Goal: Task Accomplishment & Management: Manage account settings

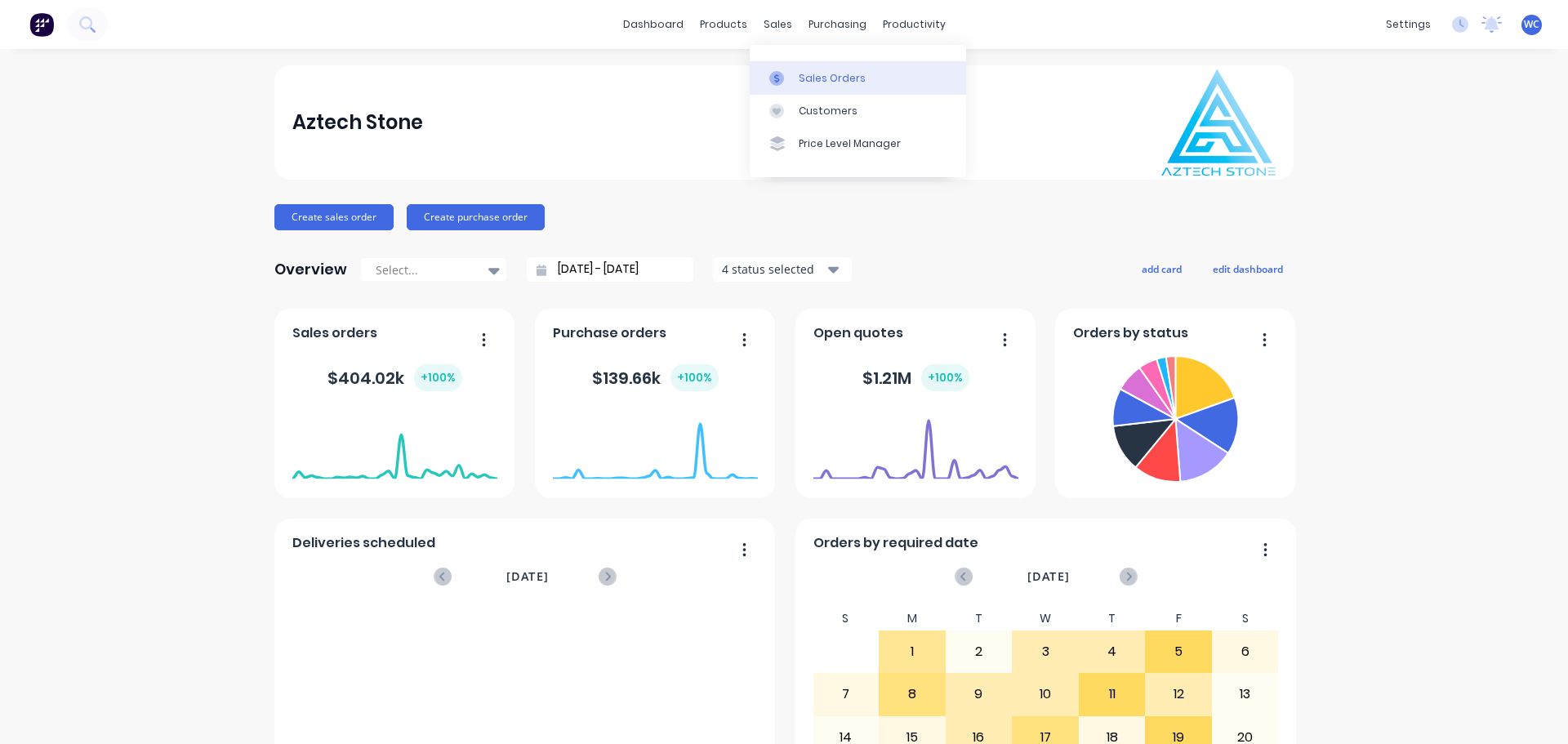
click at [808, 72] on div "Sales Orders" at bounding box center [832, 78] width 67 height 14
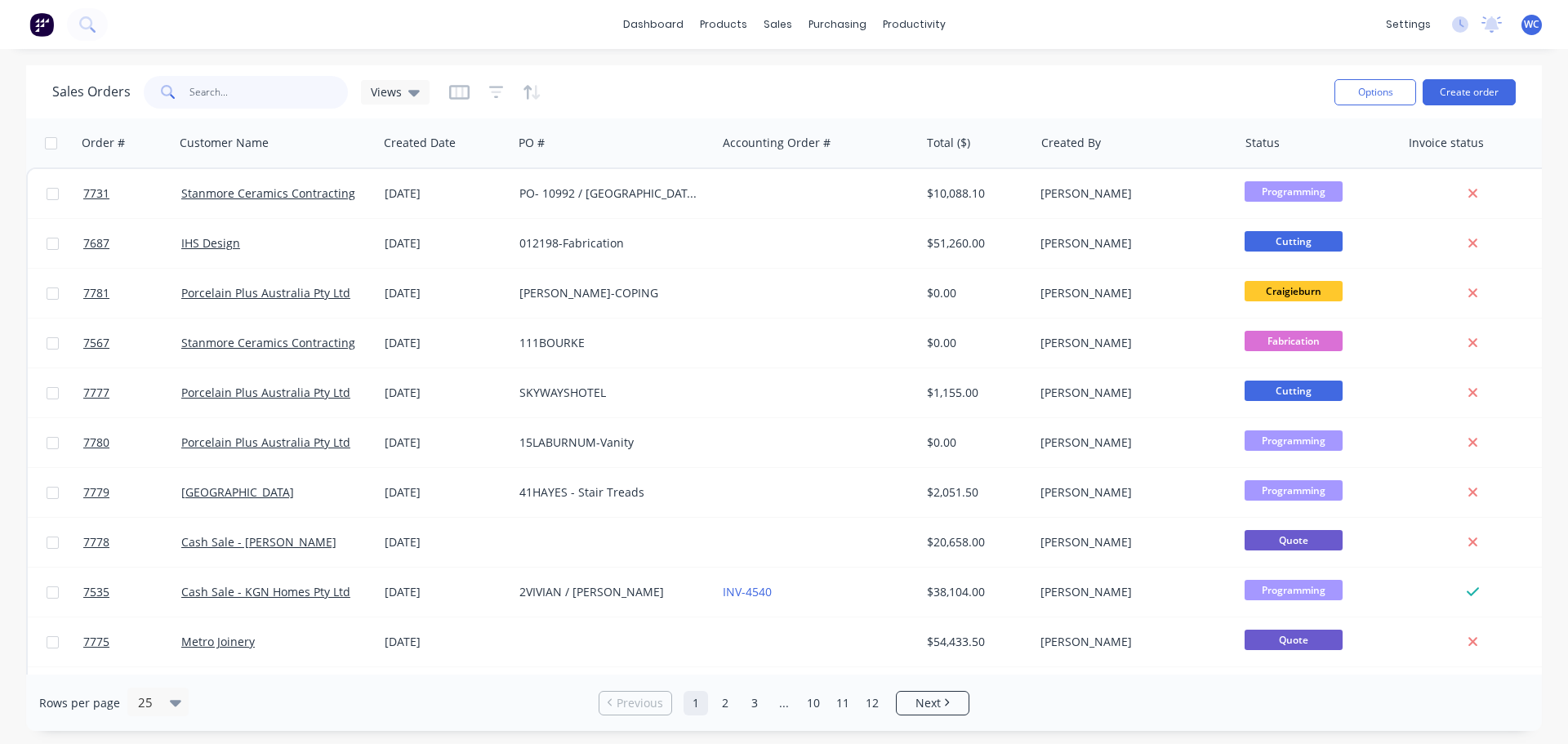
click at [221, 87] on input "text" at bounding box center [269, 92] width 159 height 33
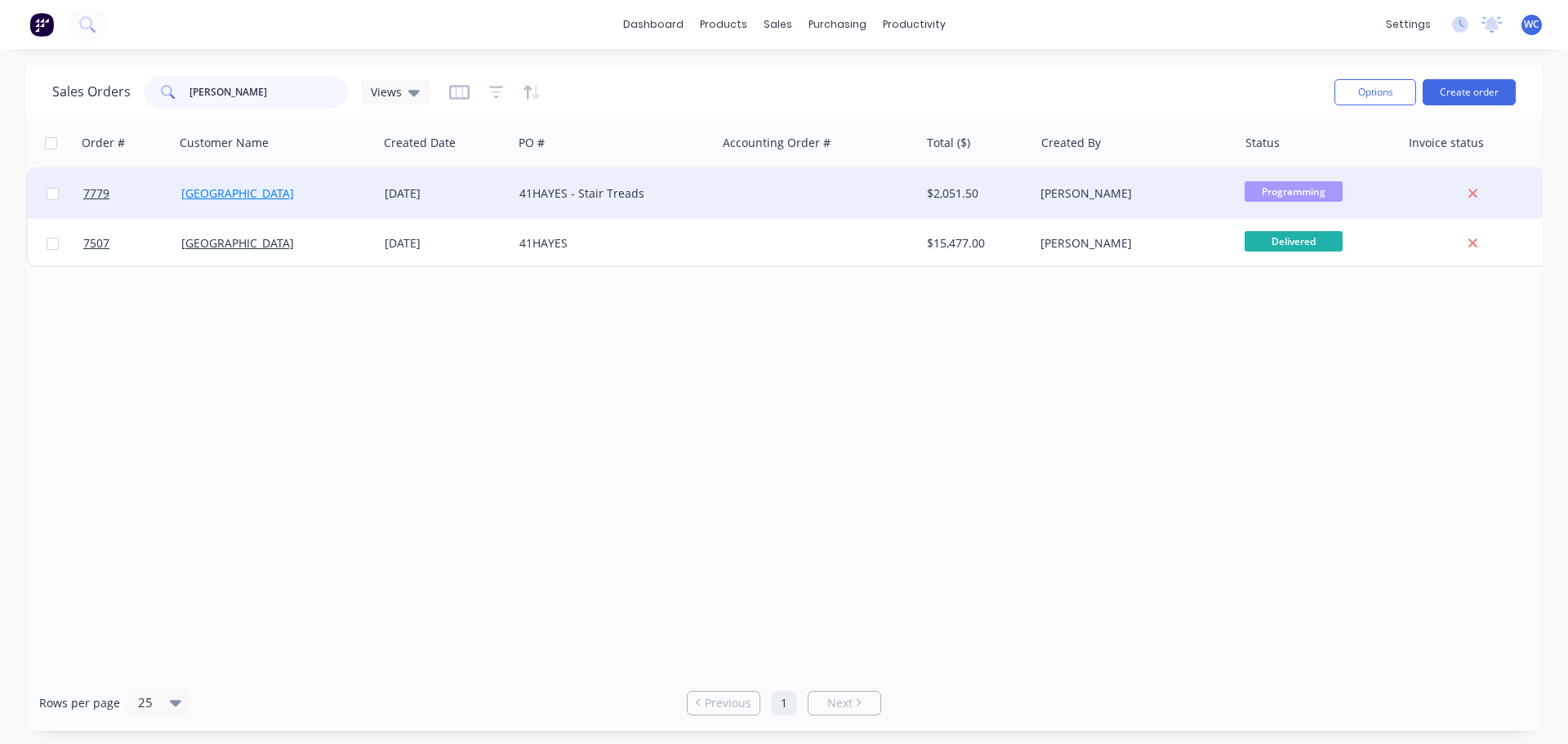
type input "igor"
click at [223, 191] on link "[GEOGRAPHIC_DATA]" at bounding box center [238, 193] width 113 height 15
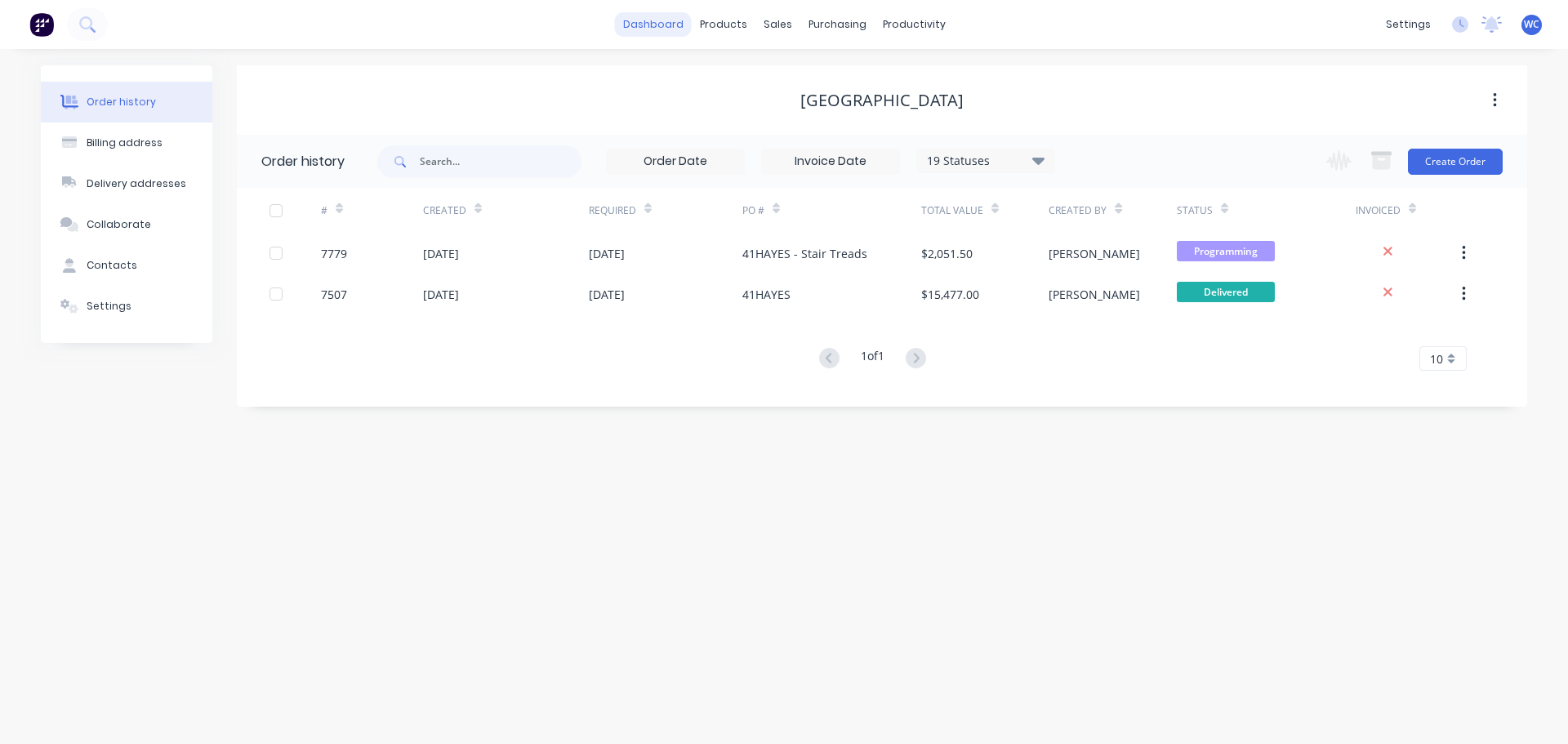
click at [655, 25] on link "dashboard" at bounding box center [653, 25] width 77 height 25
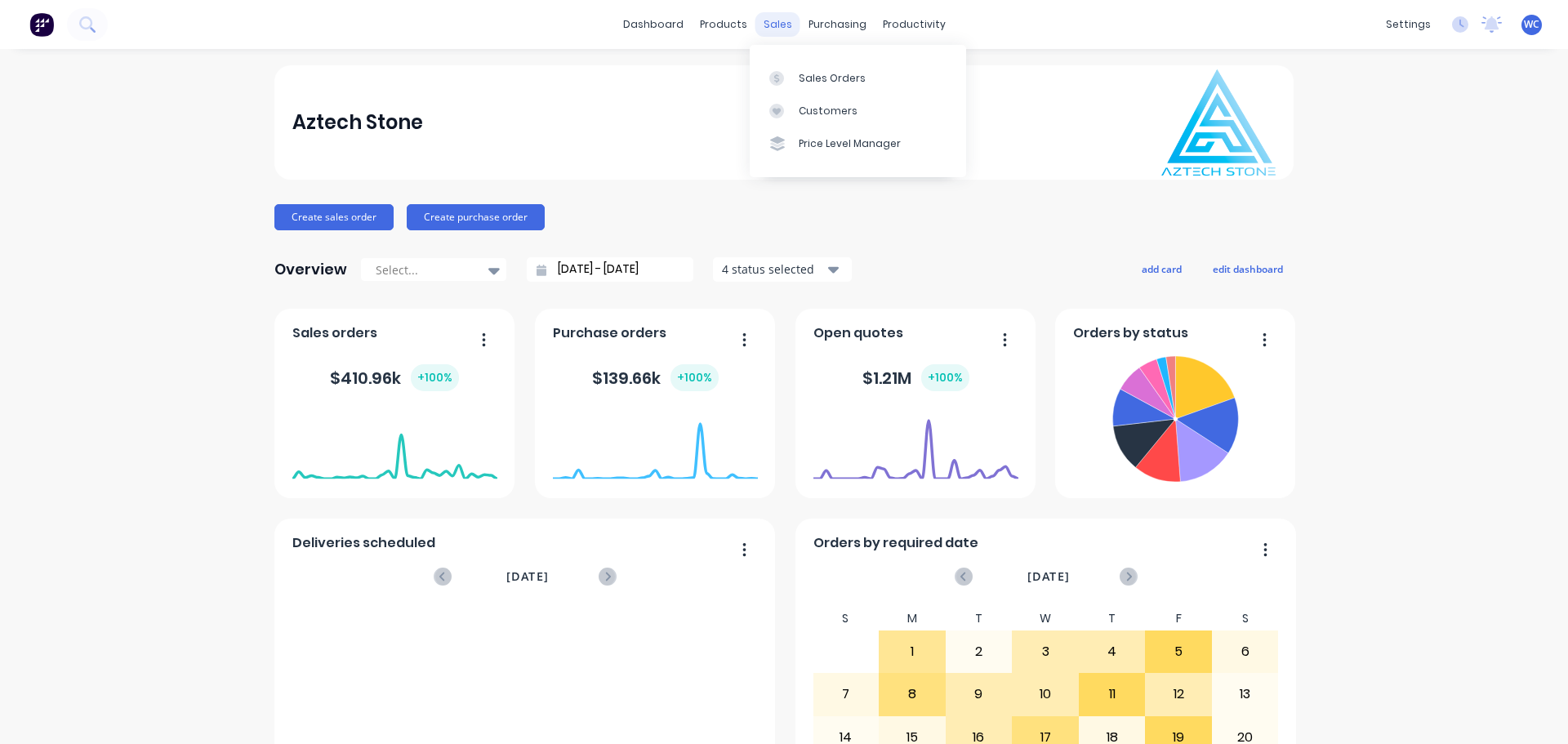
click at [768, 24] on div "sales" at bounding box center [778, 25] width 45 height 25
click at [807, 73] on div "Sales Orders" at bounding box center [832, 78] width 67 height 14
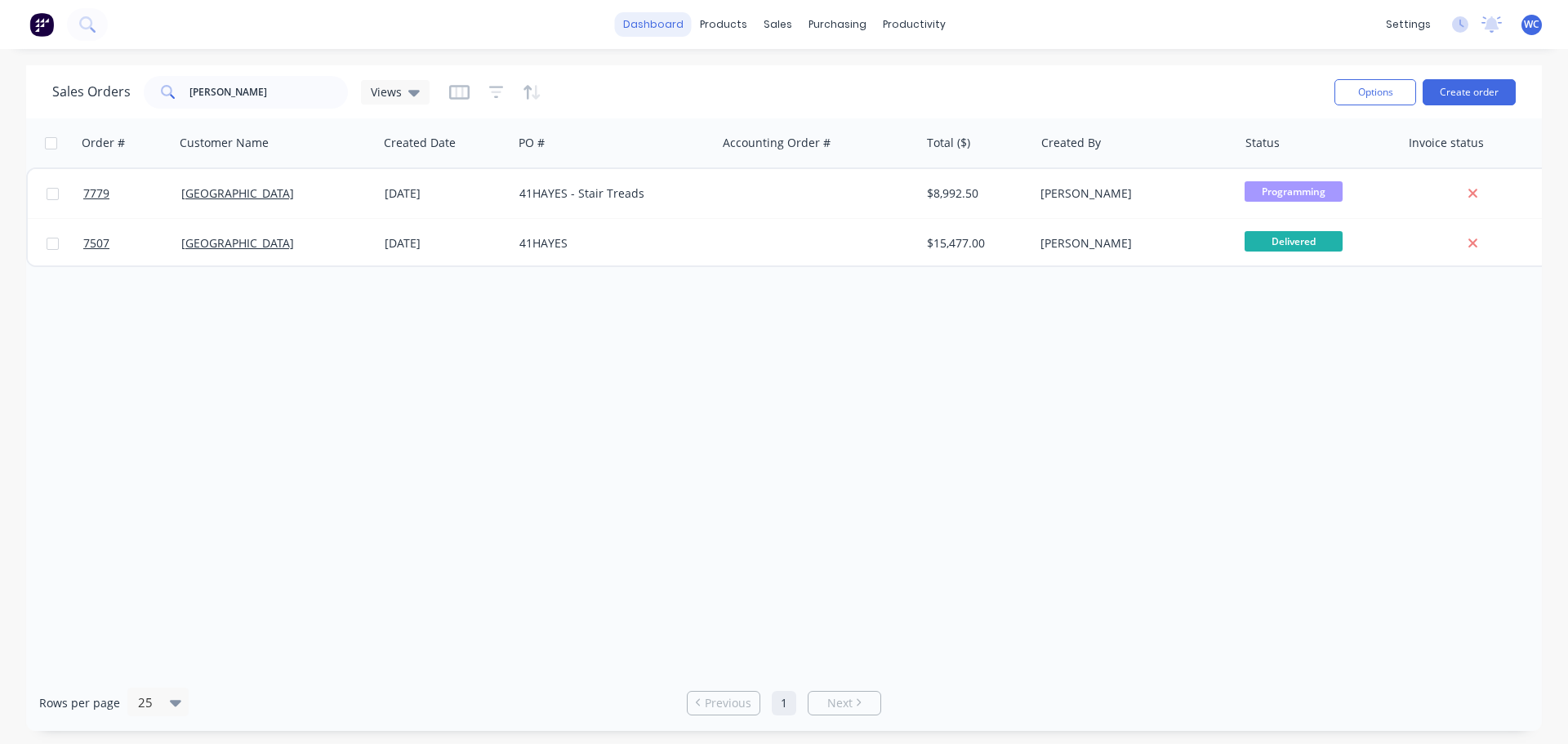
click at [657, 25] on link "dashboard" at bounding box center [653, 25] width 77 height 25
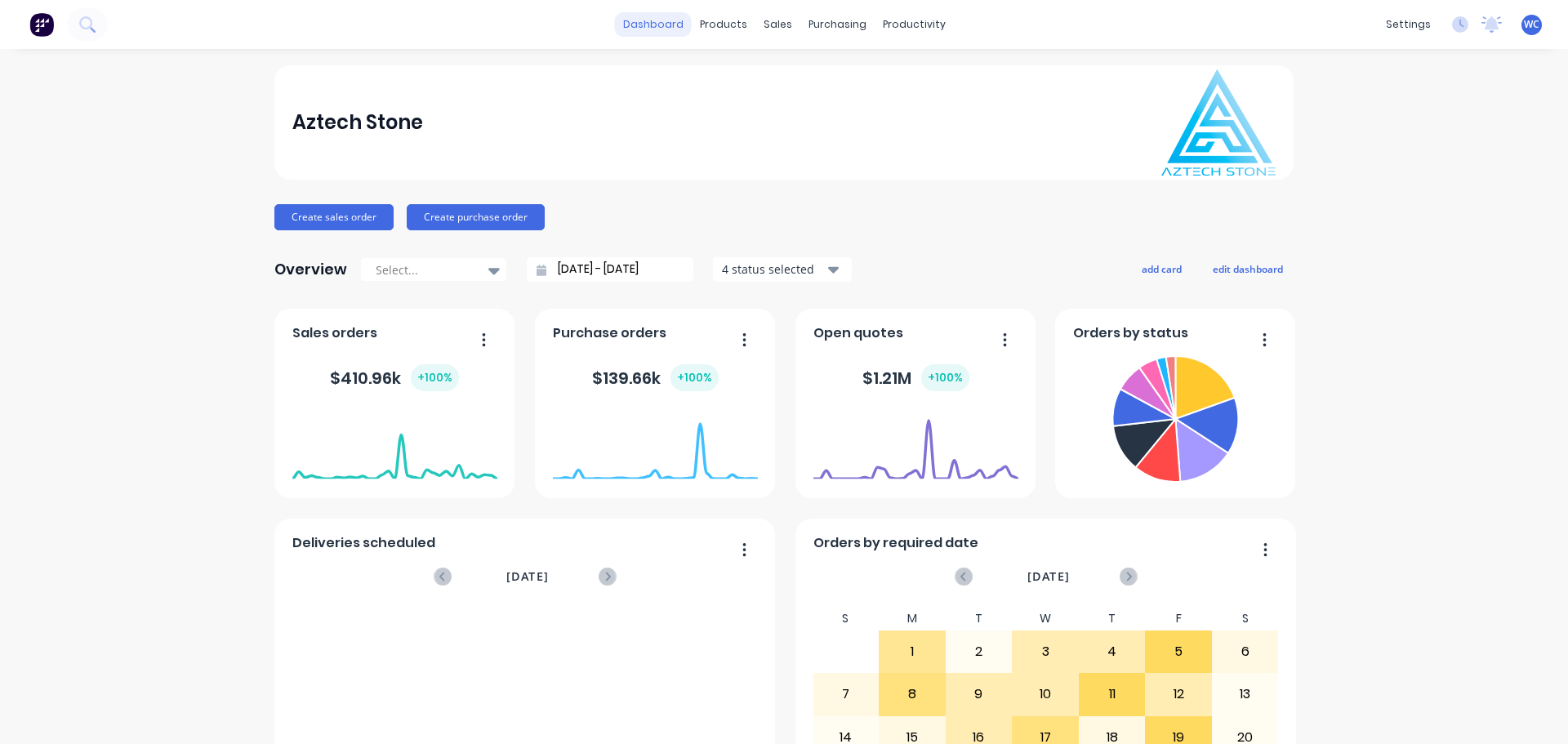
click at [661, 27] on link "dashboard" at bounding box center [653, 25] width 77 height 25
click at [91, 22] on icon at bounding box center [86, 23] width 13 height 13
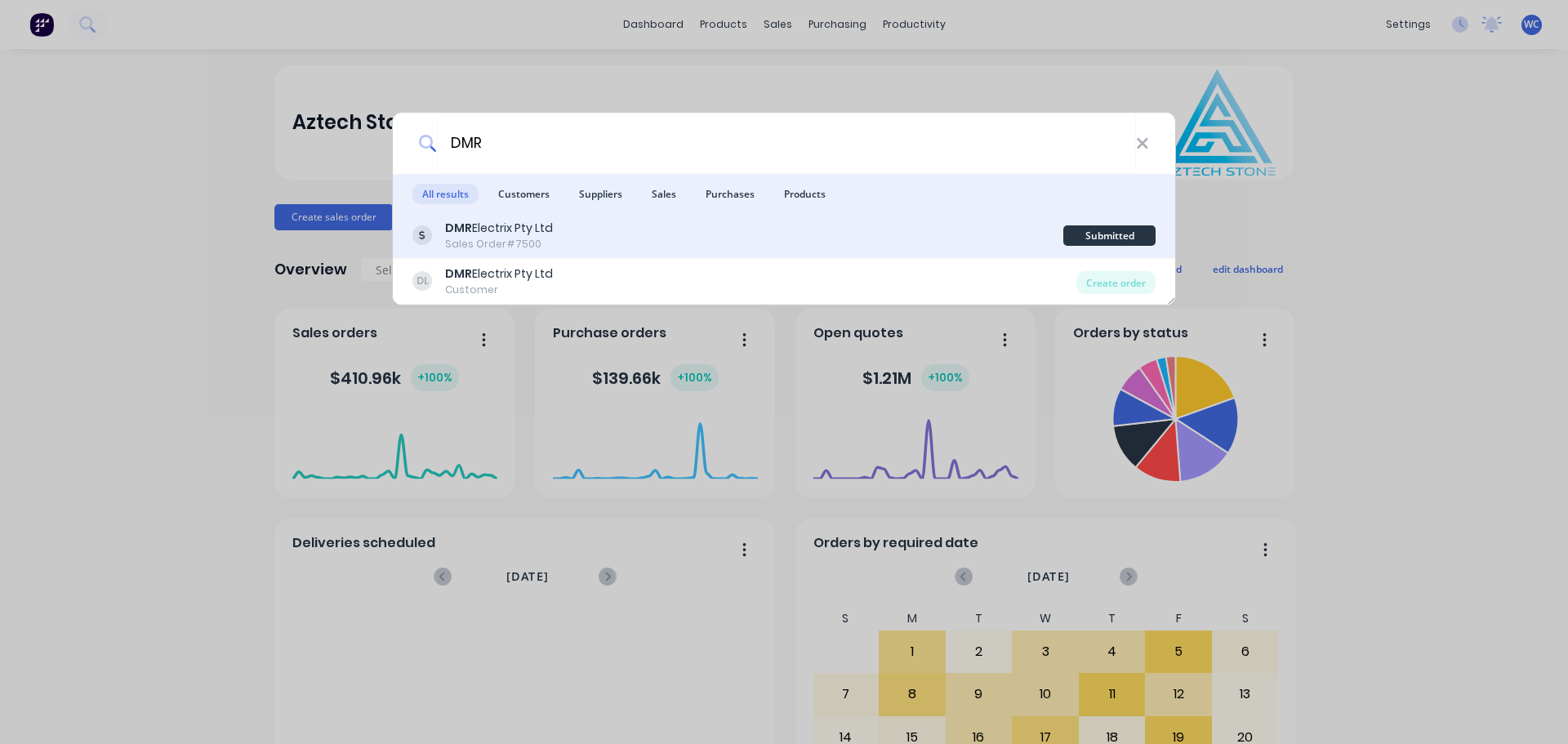
type input "DMR"
click at [477, 232] on div "DMR Electrix Pty Ltd" at bounding box center [499, 228] width 107 height 17
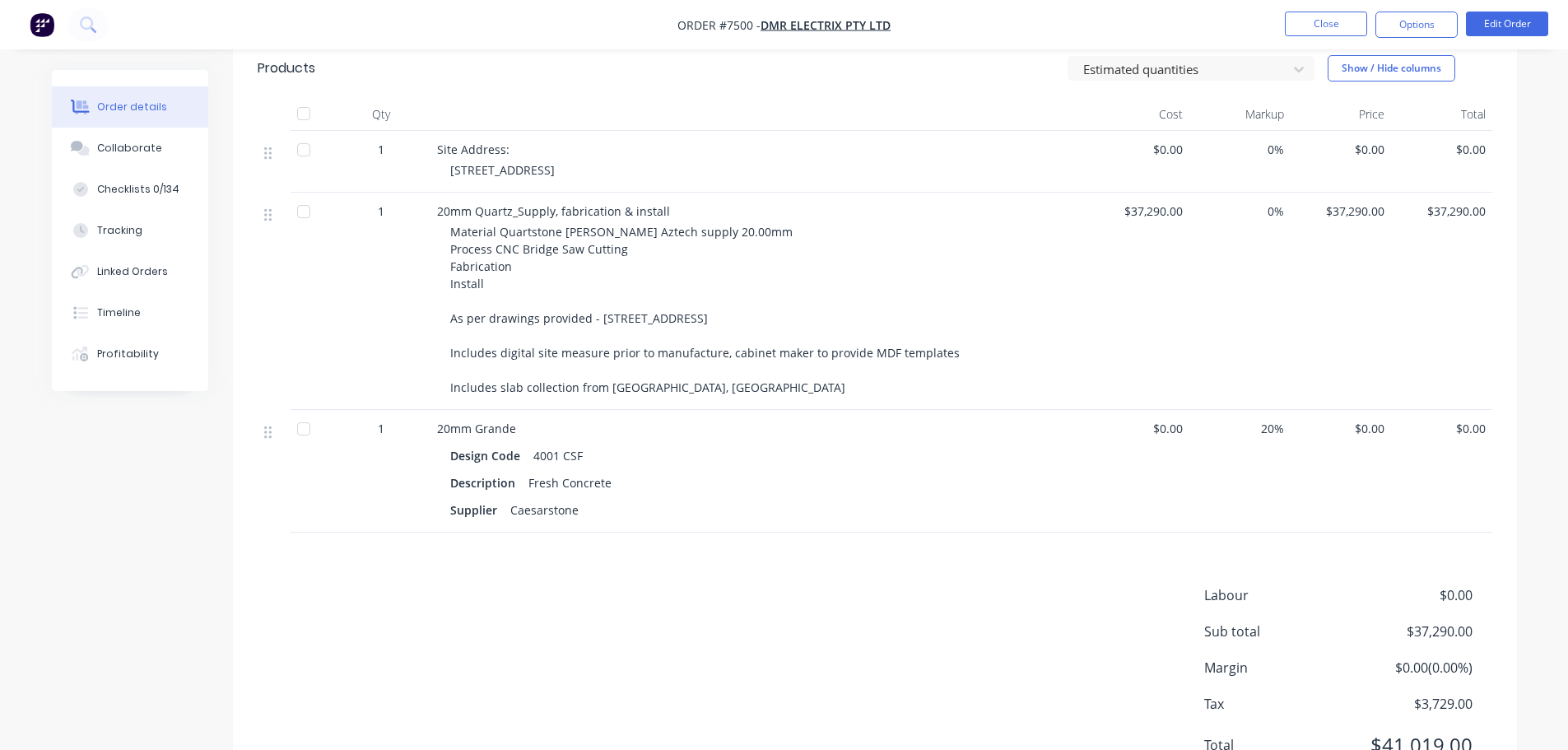
scroll to position [494, 0]
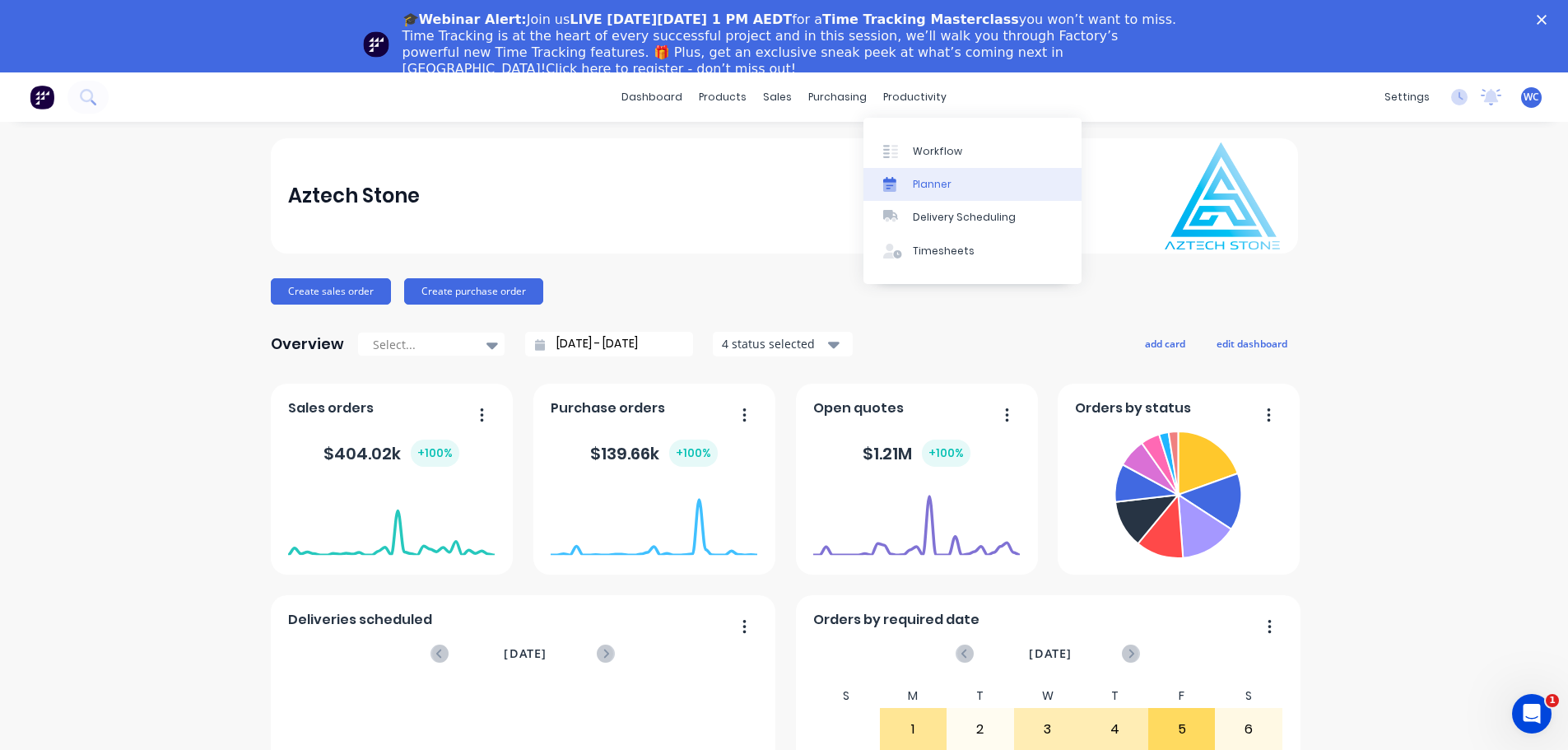
click at [933, 191] on div "Planner" at bounding box center [932, 184] width 39 height 14
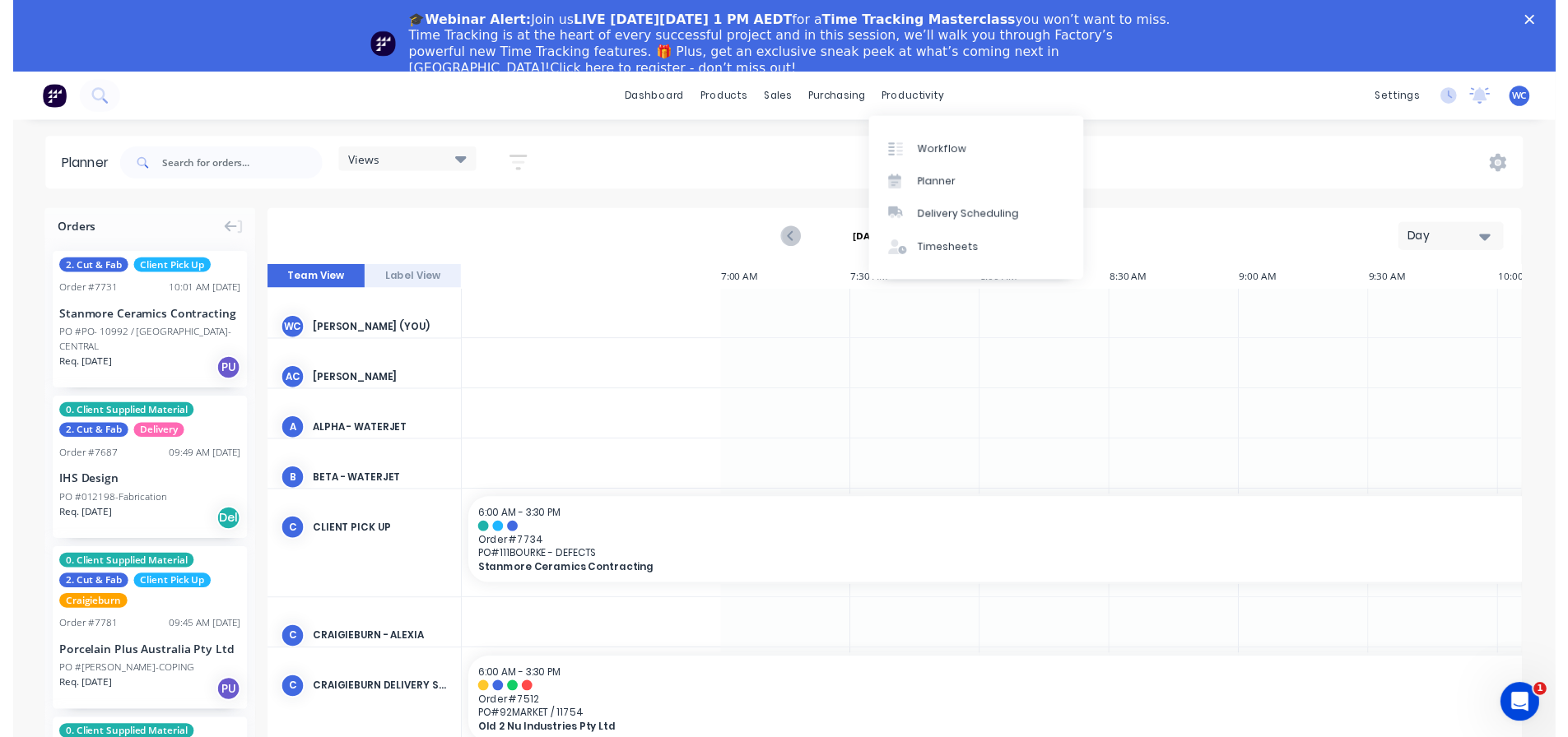
scroll to position [0, 1318]
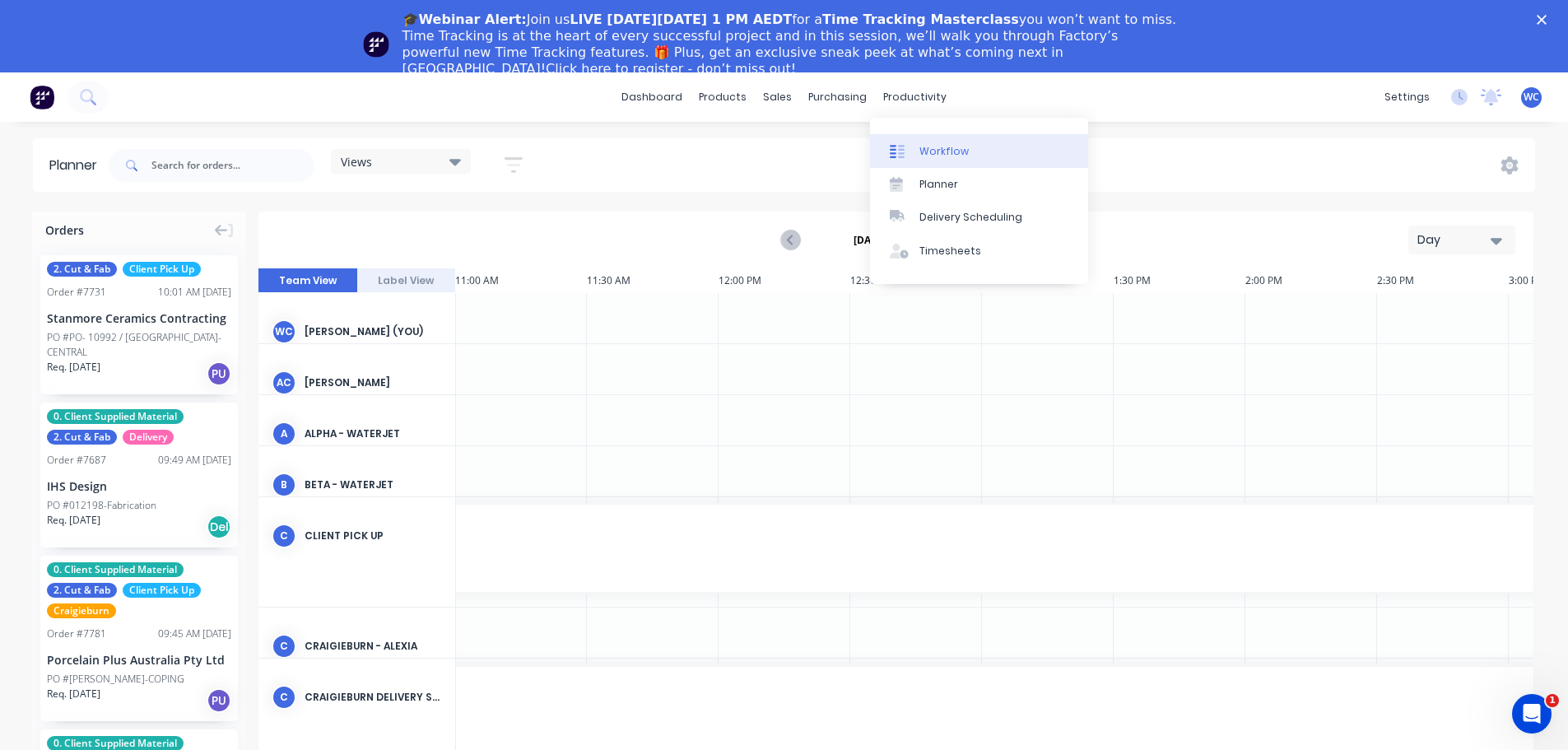
click at [921, 153] on div "Workflow" at bounding box center [943, 151] width 49 height 14
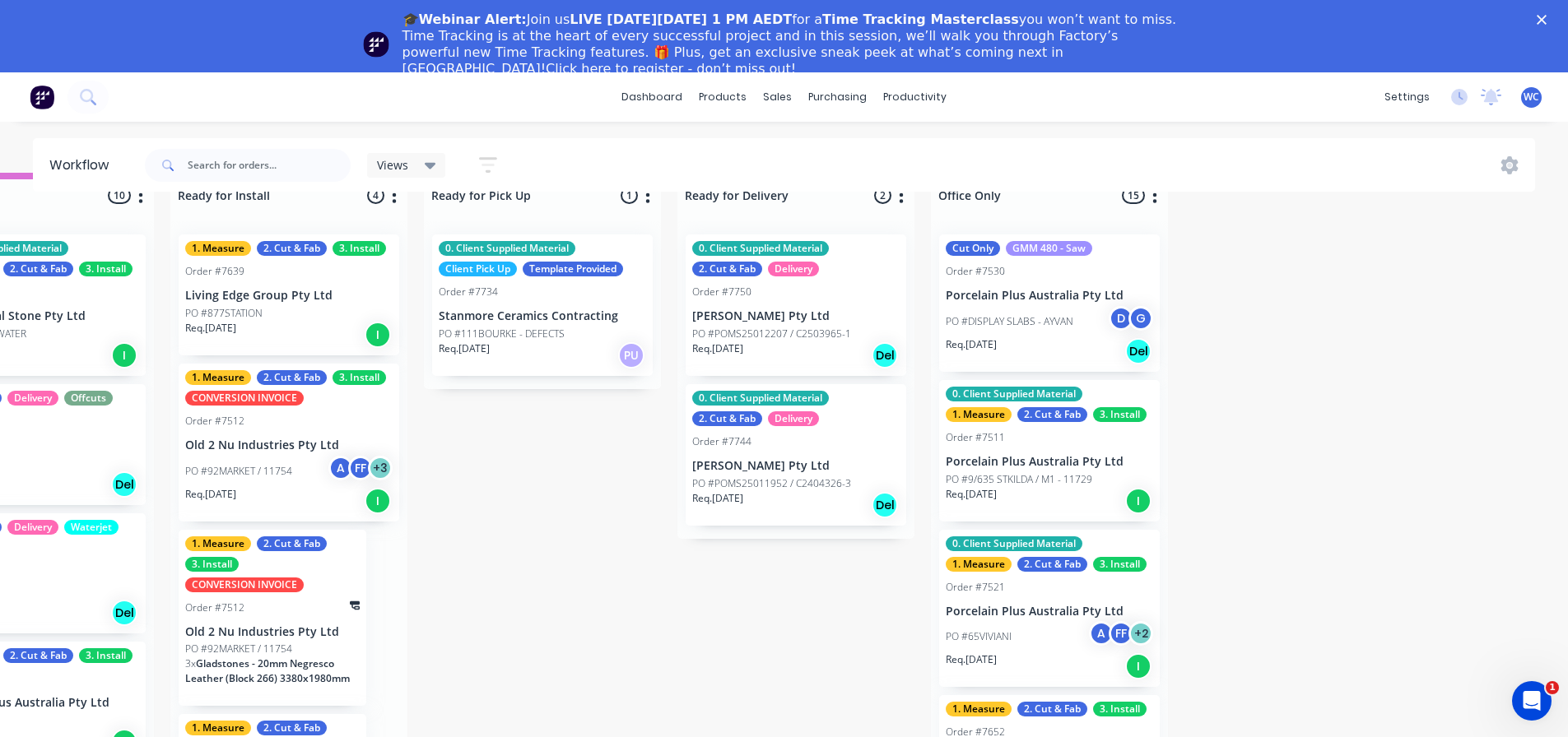
scroll to position [75, 1893]
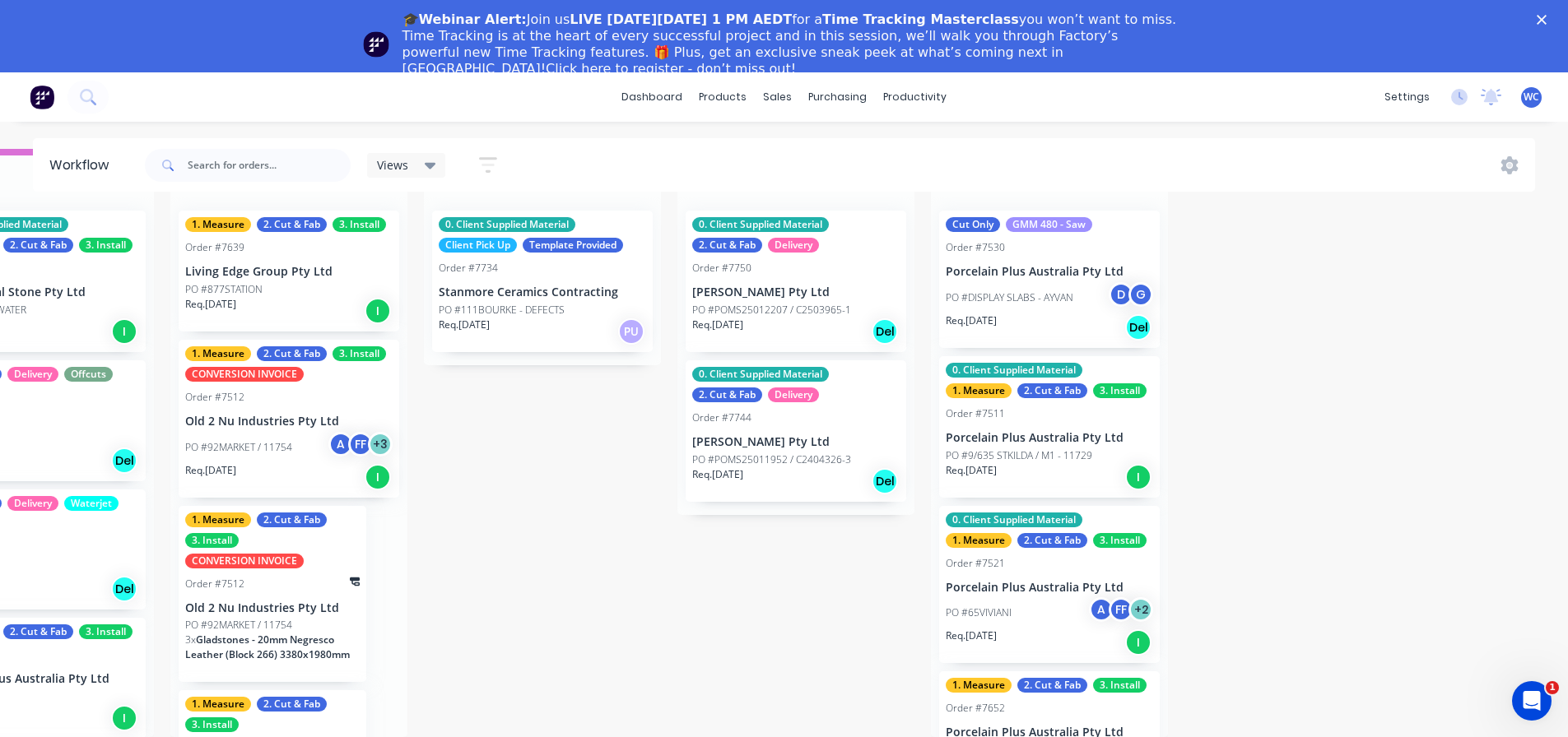
click at [1114, 409] on div "0. Client Supplied Material 1. Measure 2. Cut & Fab 3. Install Order #7511 Porc…" at bounding box center [1049, 427] width 220 height 141
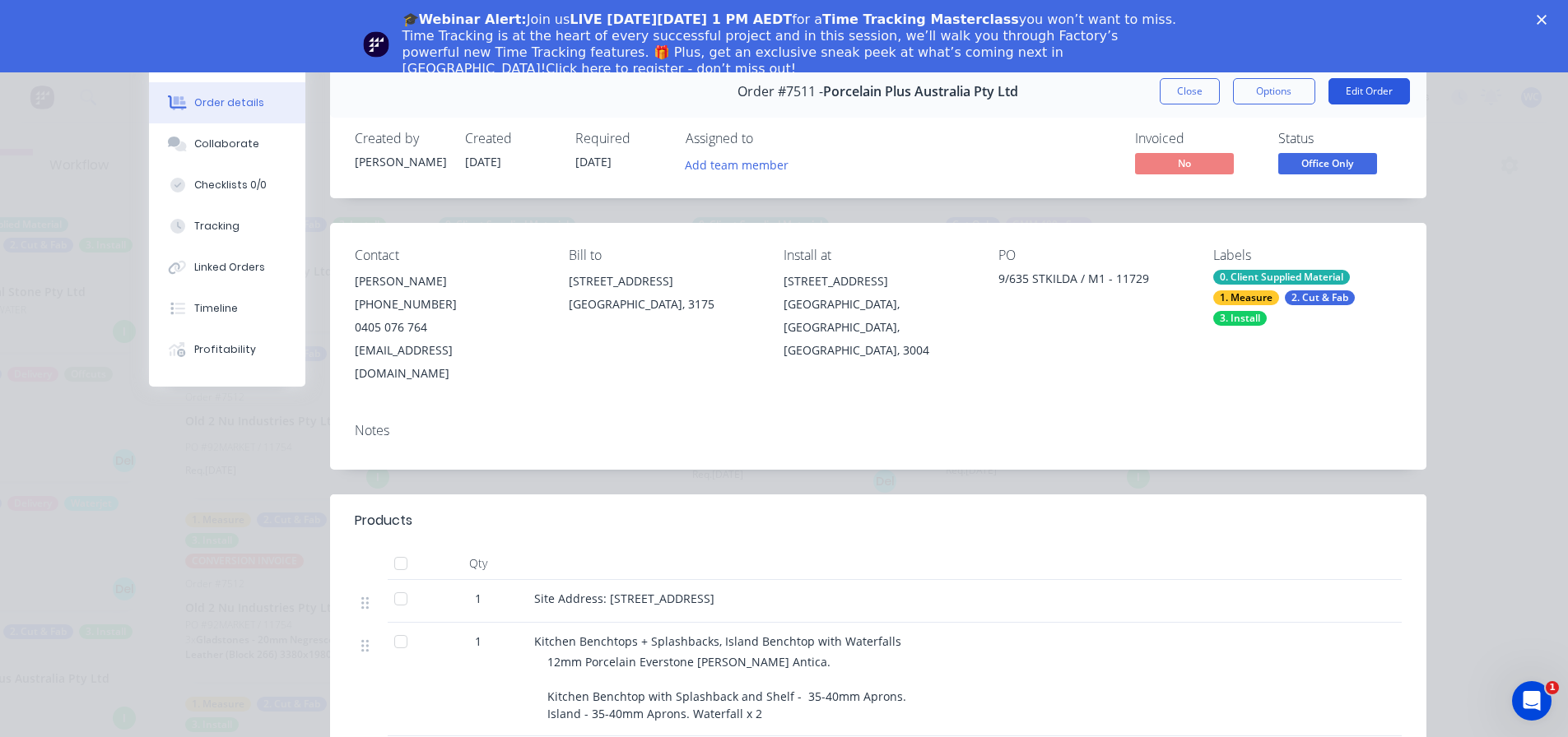
click at [1328, 86] on button "Edit Order" at bounding box center [1369, 91] width 81 height 26
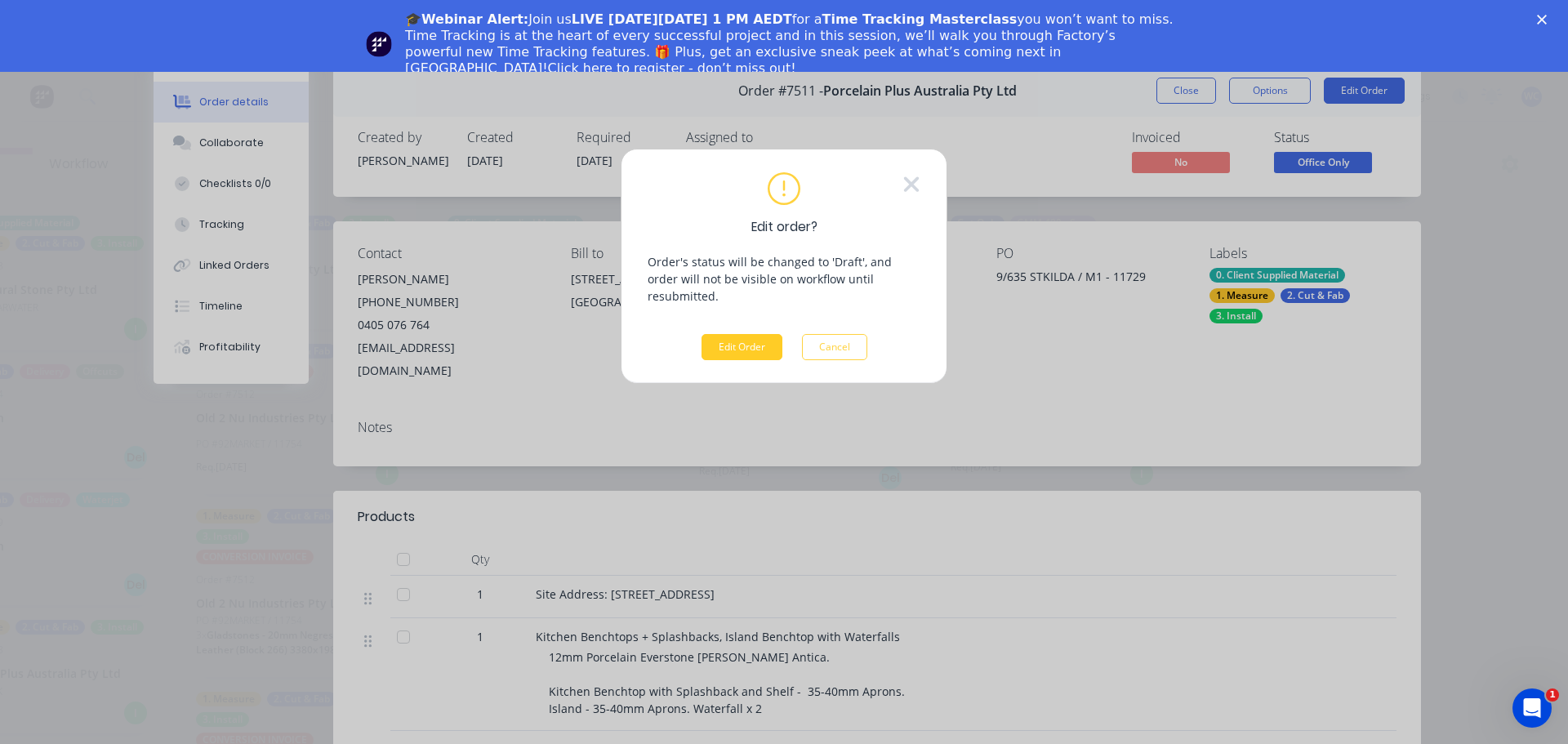
click at [729, 334] on button "Edit Order" at bounding box center [742, 346] width 81 height 26
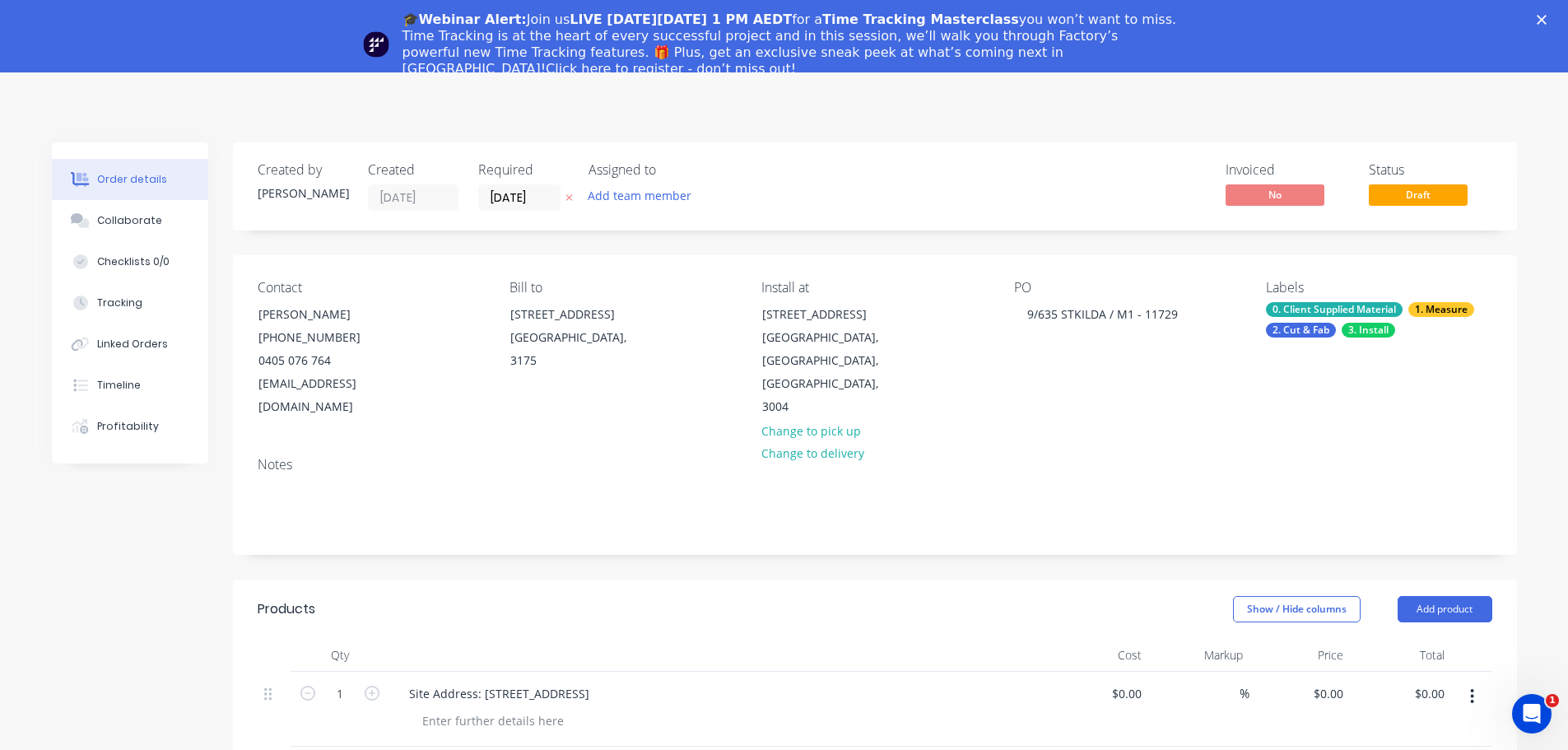
click at [1546, 17] on polygon "Close" at bounding box center [1541, 19] width 10 height 10
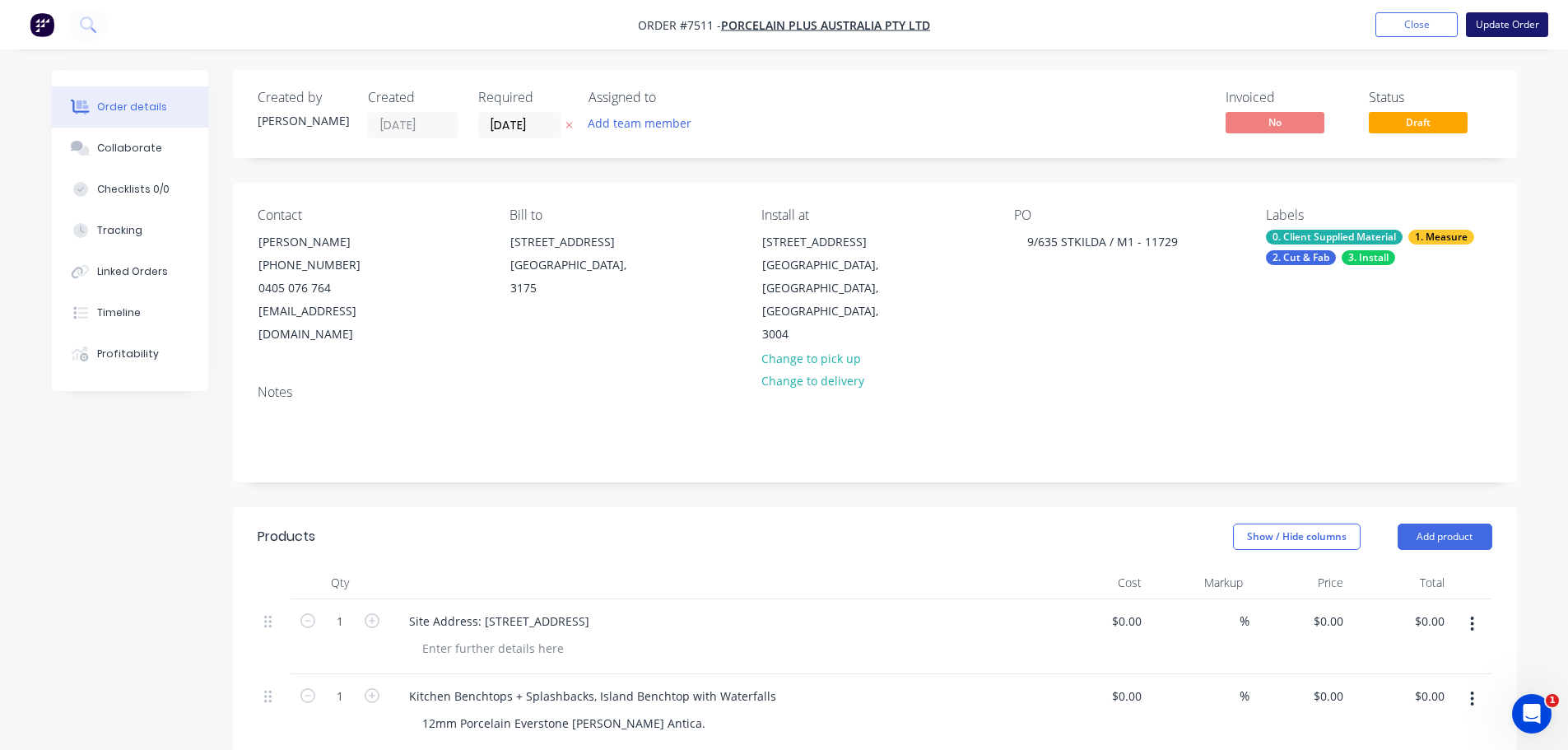
click at [1504, 20] on button "Update Order" at bounding box center [1506, 25] width 82 height 25
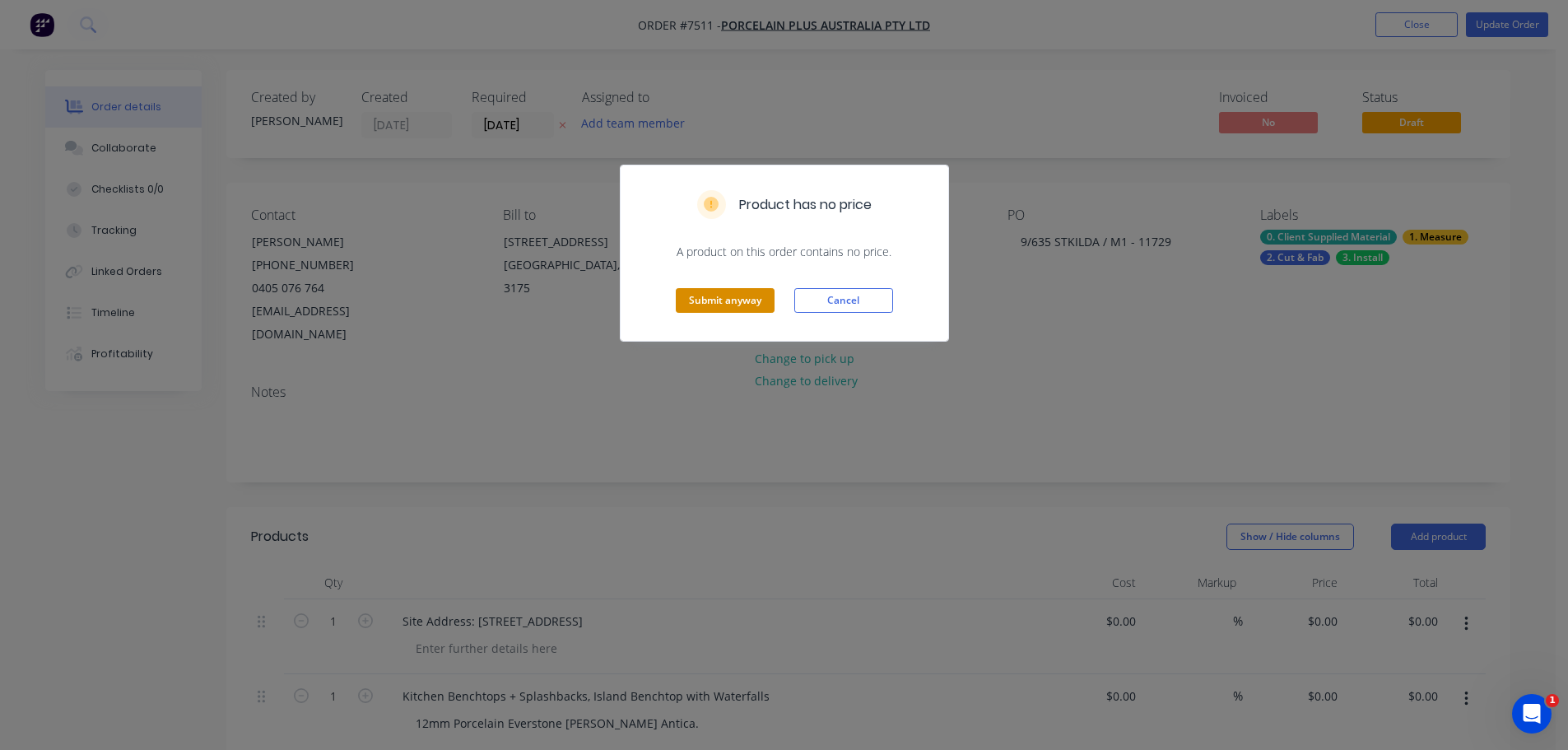
click at [731, 302] on button "Submit anyway" at bounding box center [725, 301] width 99 height 25
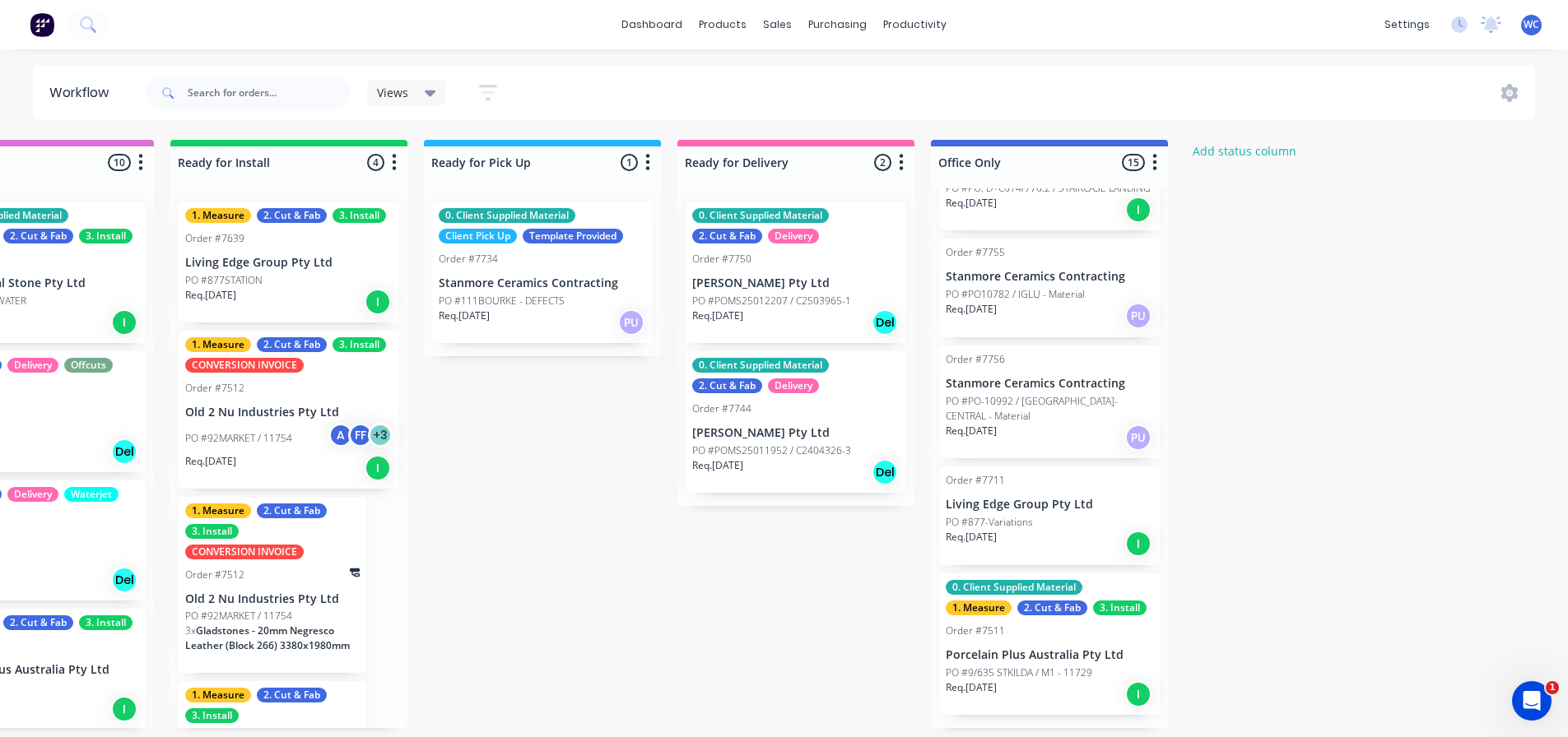
scroll to position [3, 1893]
click at [1083, 697] on div "Req. [DATE] I" at bounding box center [1049, 694] width 208 height 28
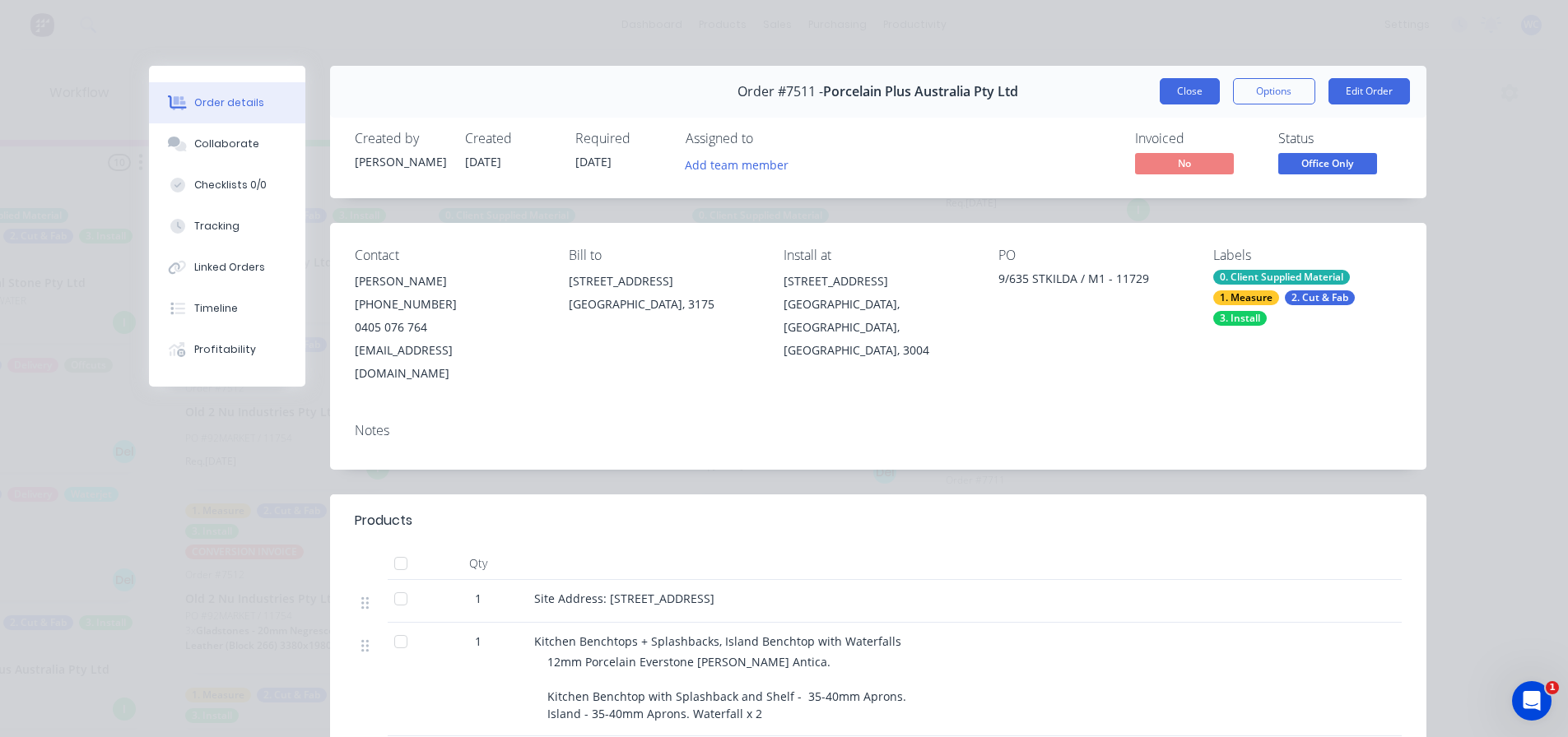
click at [1198, 85] on button "Close" at bounding box center [1189, 91] width 60 height 26
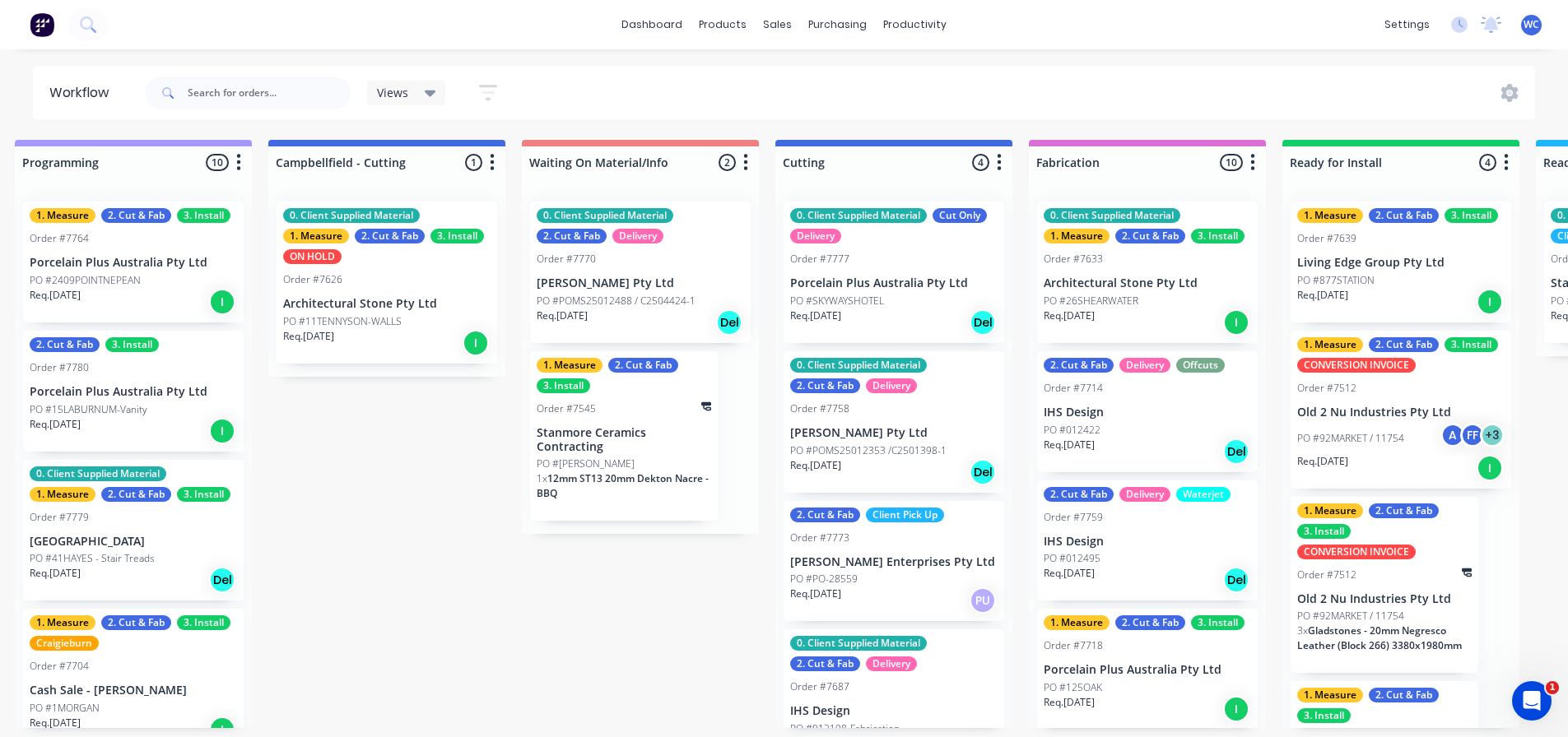
scroll to position [3, 0]
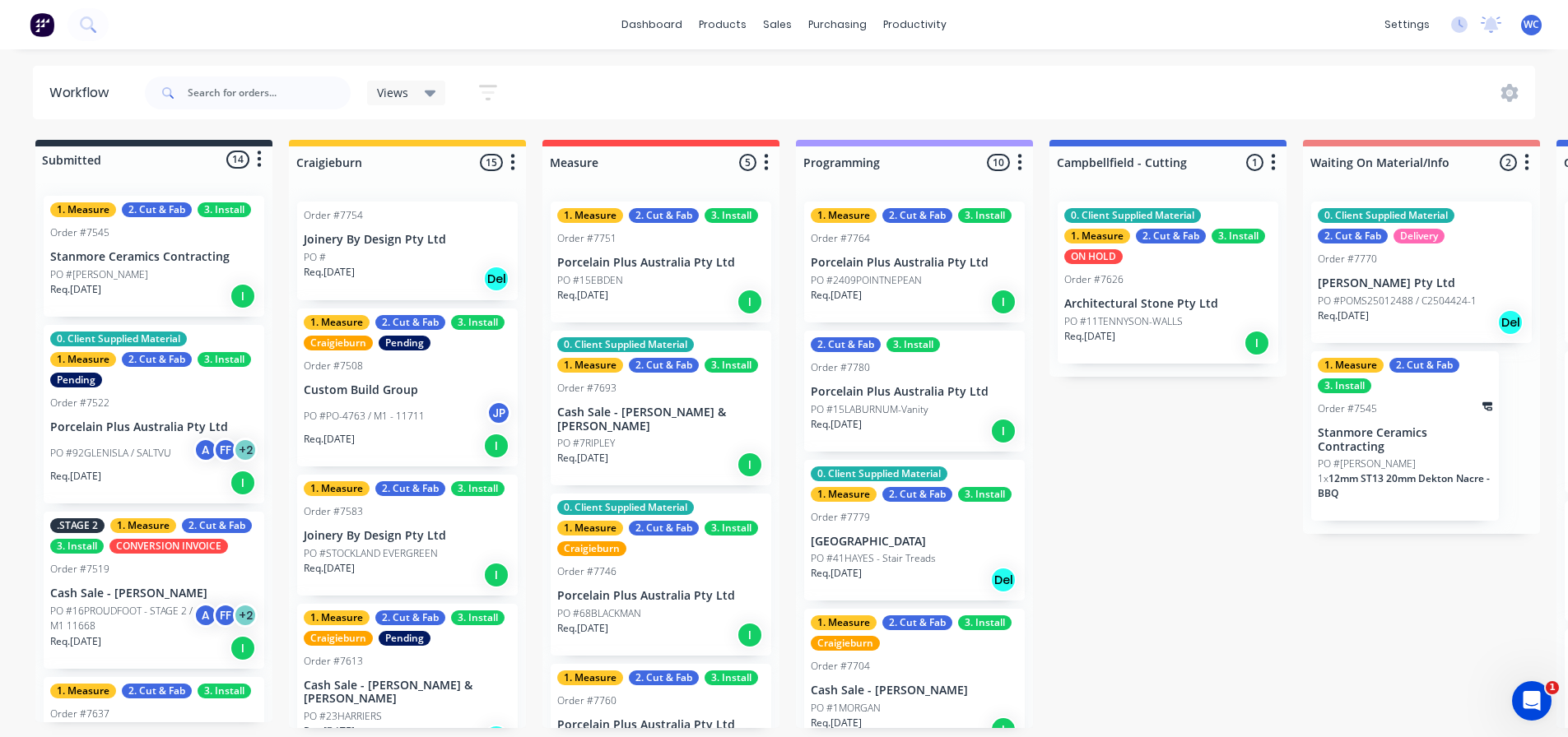
drag, startPoint x: 577, startPoint y: 502, endPoint x: 503, endPoint y: 502, distance: 74.0
click at [774, 20] on div "sales" at bounding box center [777, 25] width 45 height 25
click at [821, 77] on div "Sales Orders" at bounding box center [839, 82] width 68 height 14
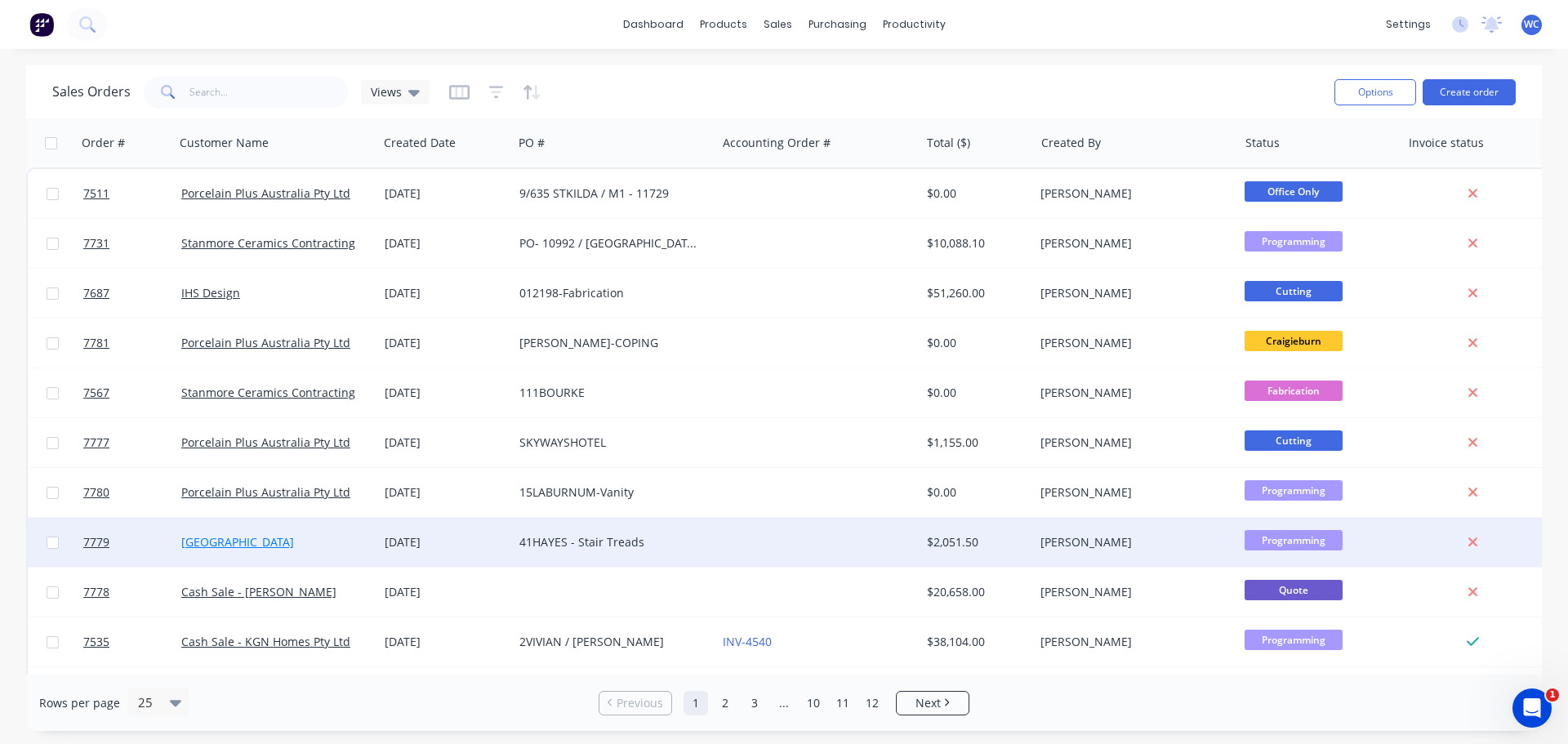
click at [217, 541] on link "[GEOGRAPHIC_DATA]" at bounding box center [238, 542] width 113 height 15
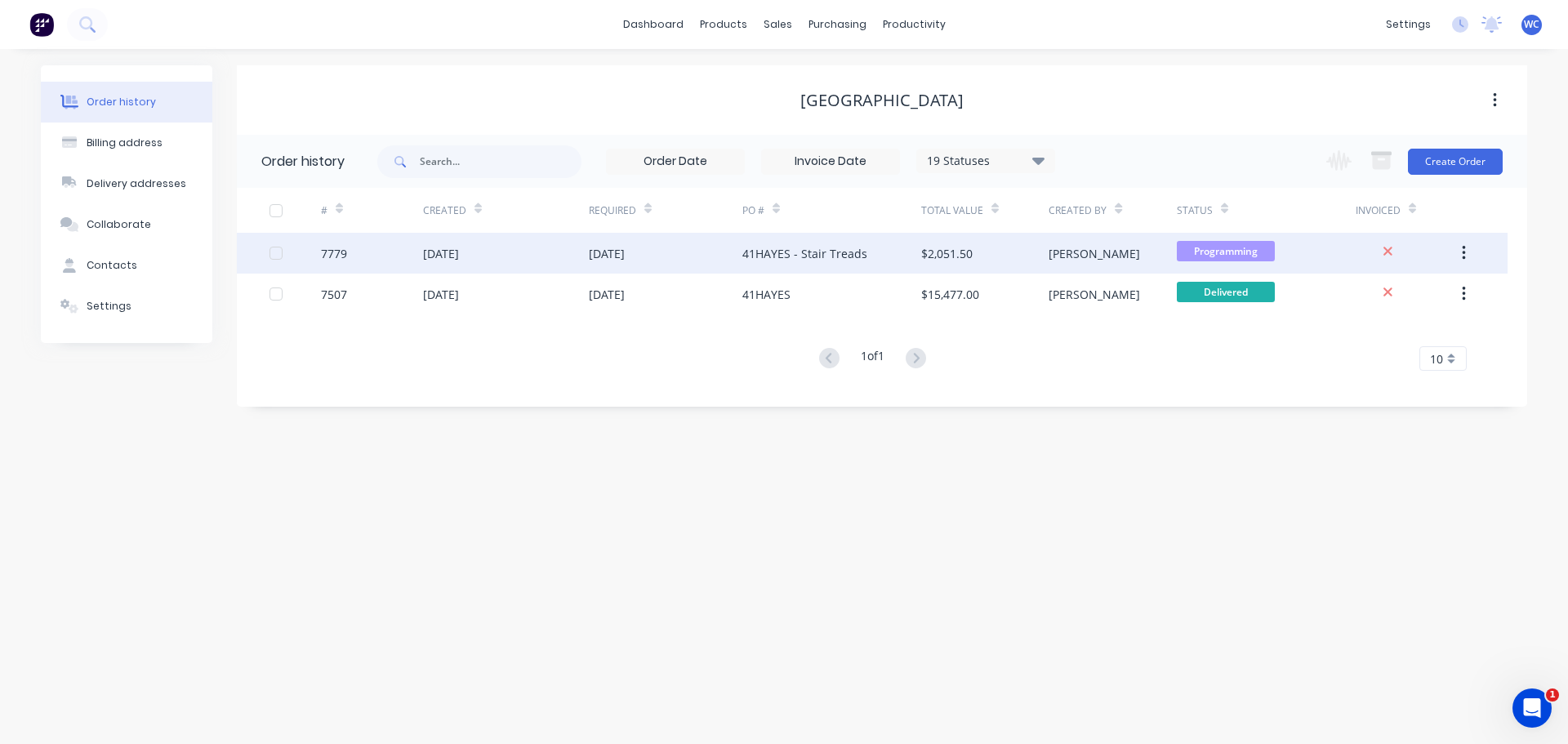
click at [1137, 250] on div "[PERSON_NAME]" at bounding box center [1112, 253] width 128 height 41
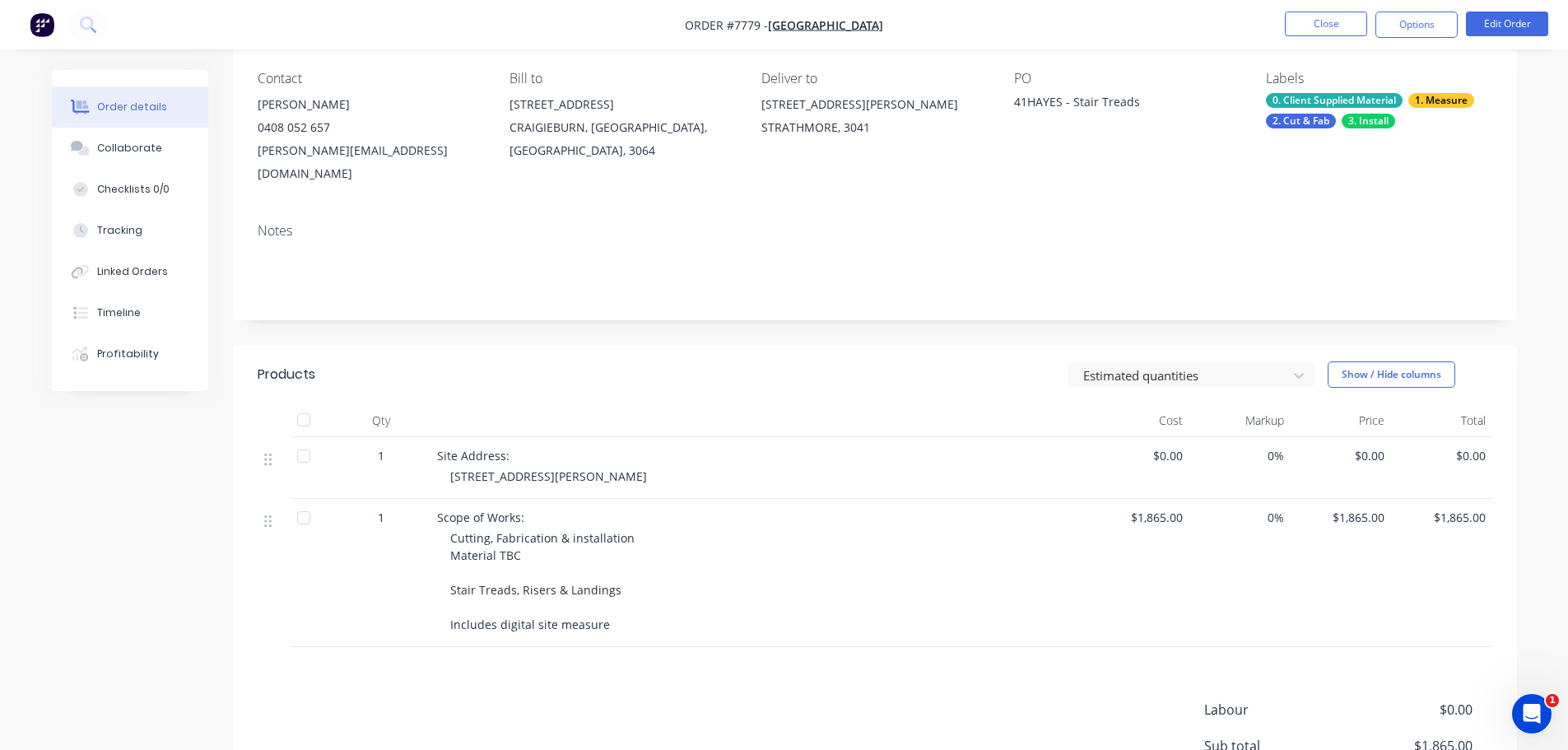
scroll to position [164, 0]
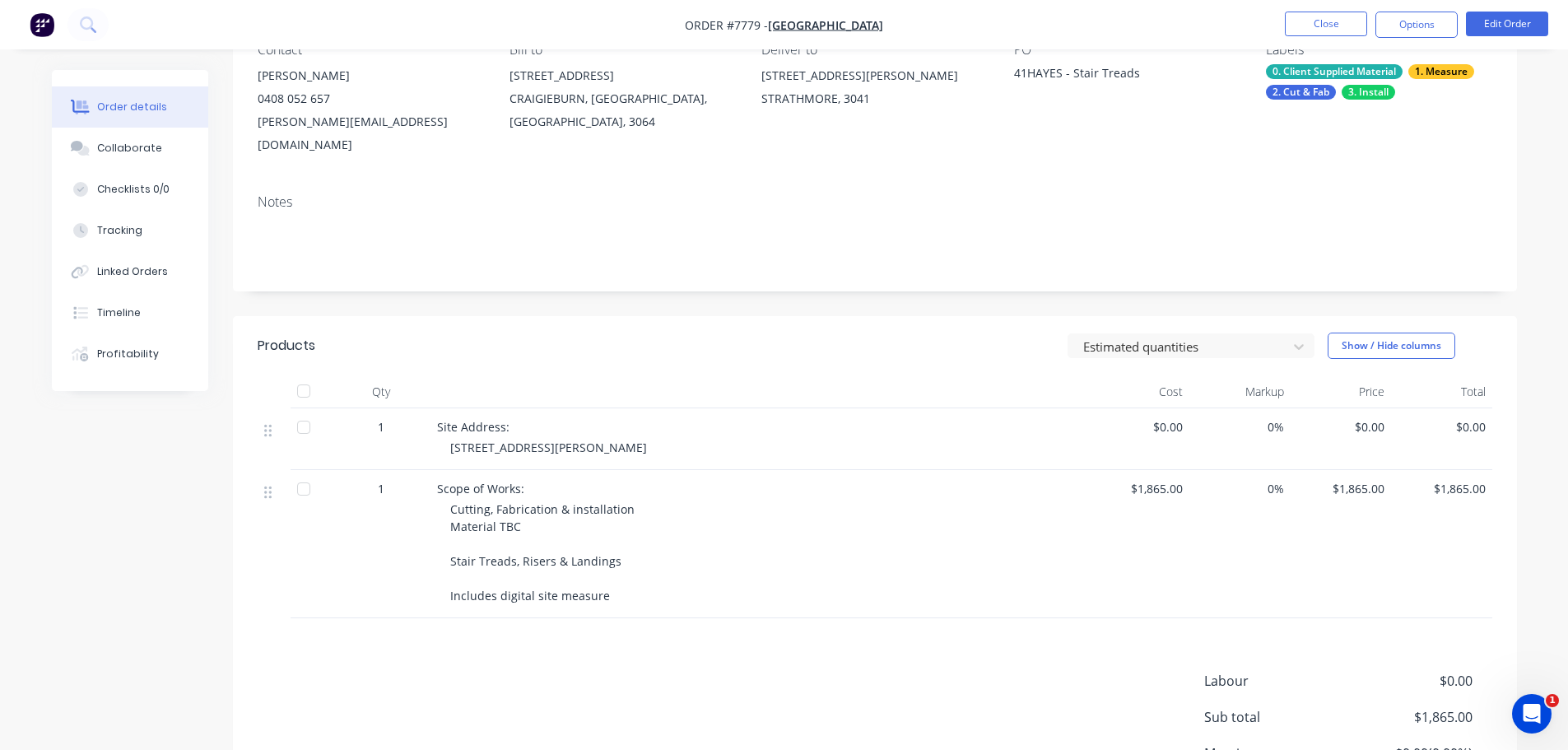
click at [612, 577] on div "Cutting, Fabrication & installation Material TBC Stair Treads, Risers & Landing…" at bounding box center [766, 552] width 632 height 103
click at [1508, 21] on button "Edit Order" at bounding box center [1506, 24] width 82 height 25
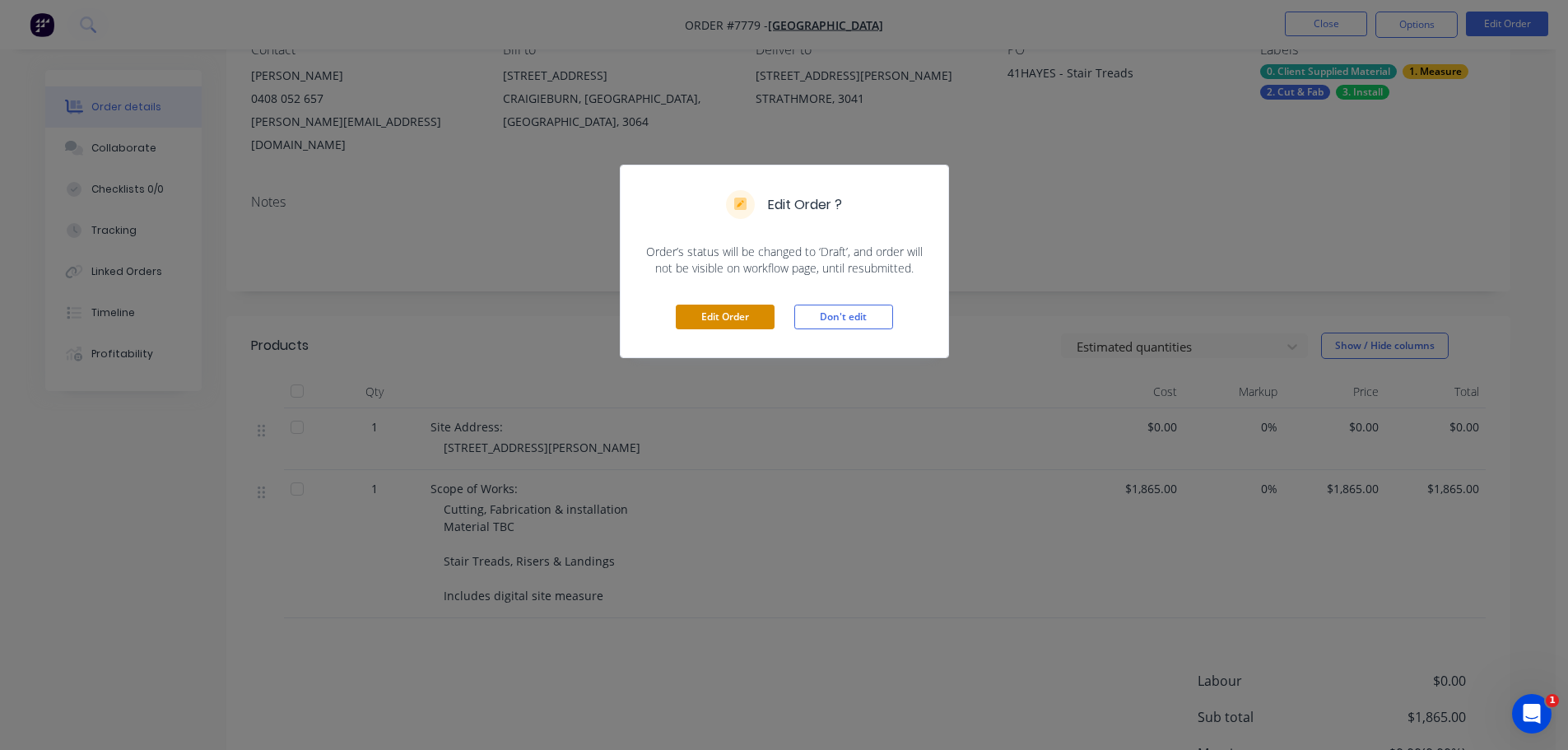
click at [738, 319] on button "Edit Order" at bounding box center [725, 317] width 99 height 25
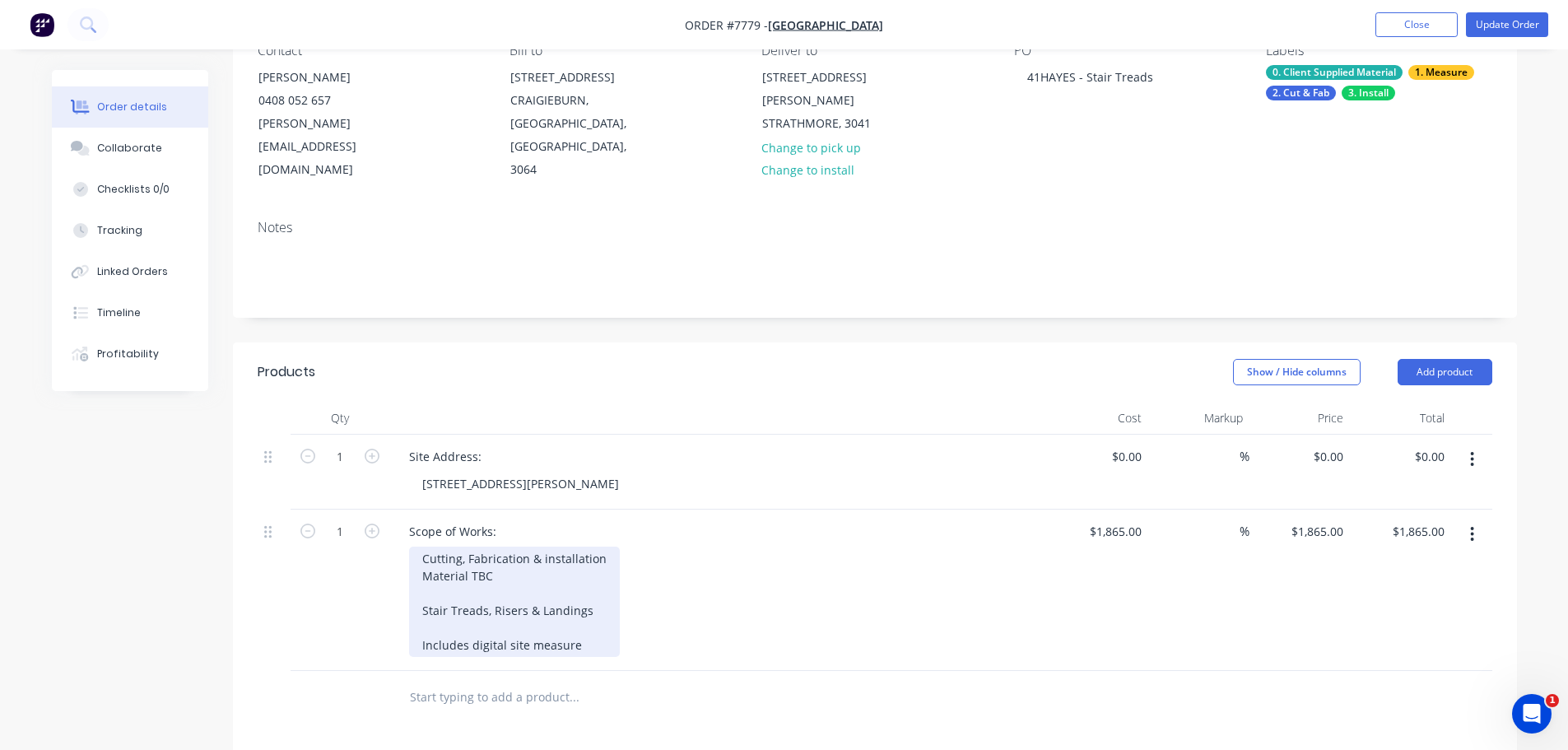
click at [574, 595] on div "Cutting, Fabrication & installation Material TBC Stair Treads, Risers & Landing…" at bounding box center [514, 602] width 211 height 110
drag, startPoint x: 577, startPoint y: 599, endPoint x: 408, endPoint y: 598, distance: 169.0
click at [409, 598] on div "Cutting, Fabrication & installation Material TBC Stair Treads, Risers & Landing…" at bounding box center [514, 602] width 211 height 110
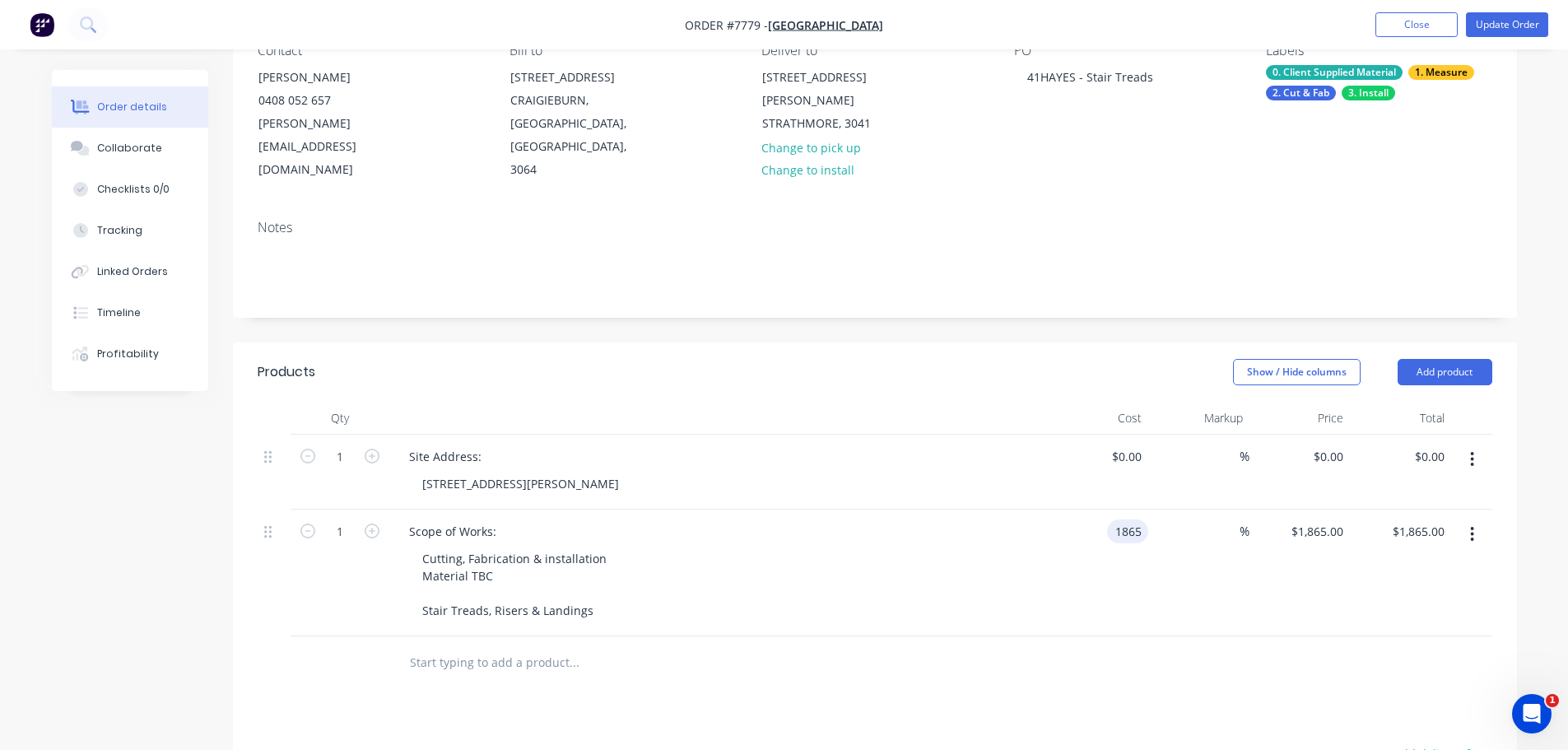
click at [1114, 519] on div "1865 1865" at bounding box center [1130, 531] width 35 height 24
type input "$8,175.00"
click at [1497, 23] on button "Update Order" at bounding box center [1506, 25] width 82 height 25
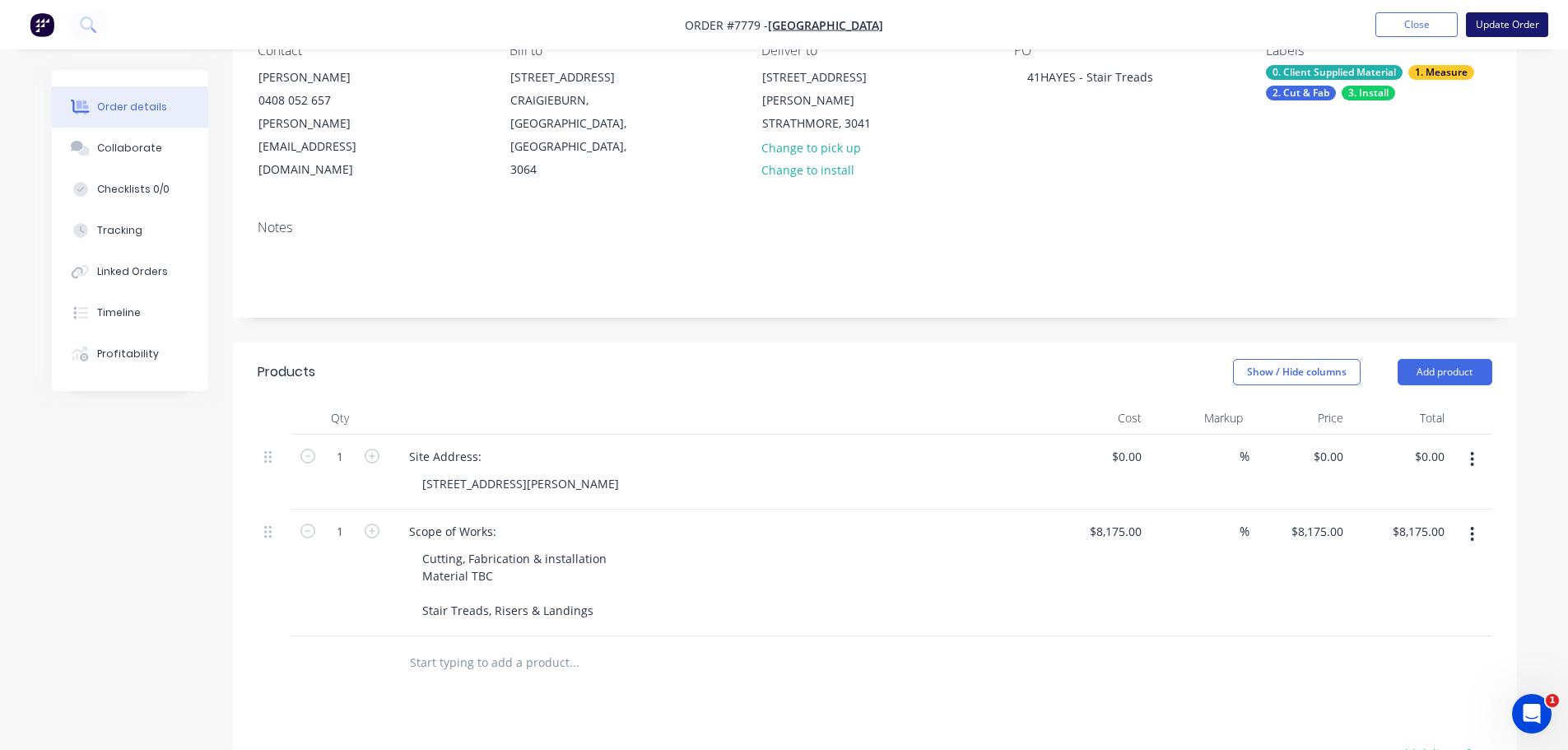
scroll to position [0, 0]
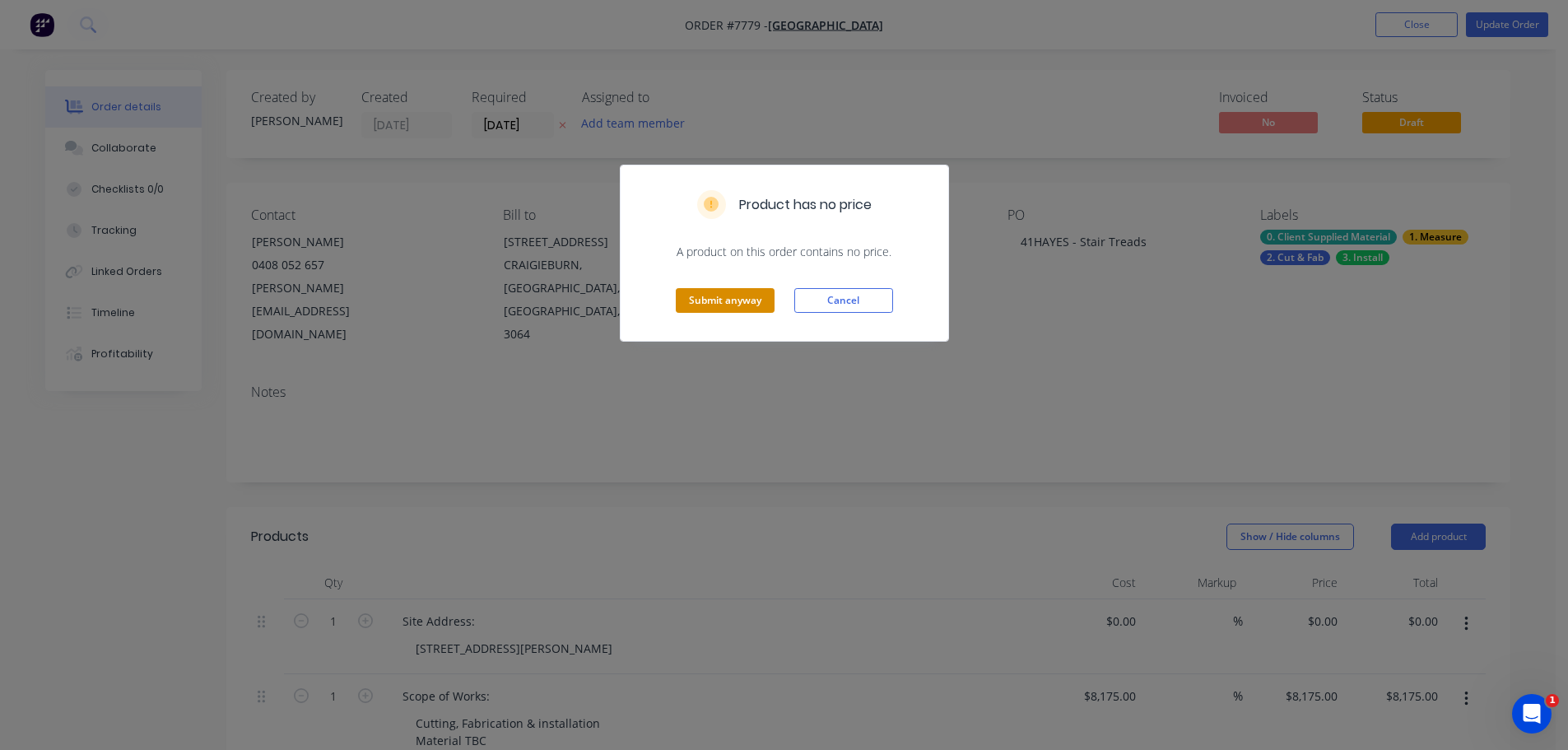
click at [718, 303] on button "Submit anyway" at bounding box center [725, 301] width 99 height 25
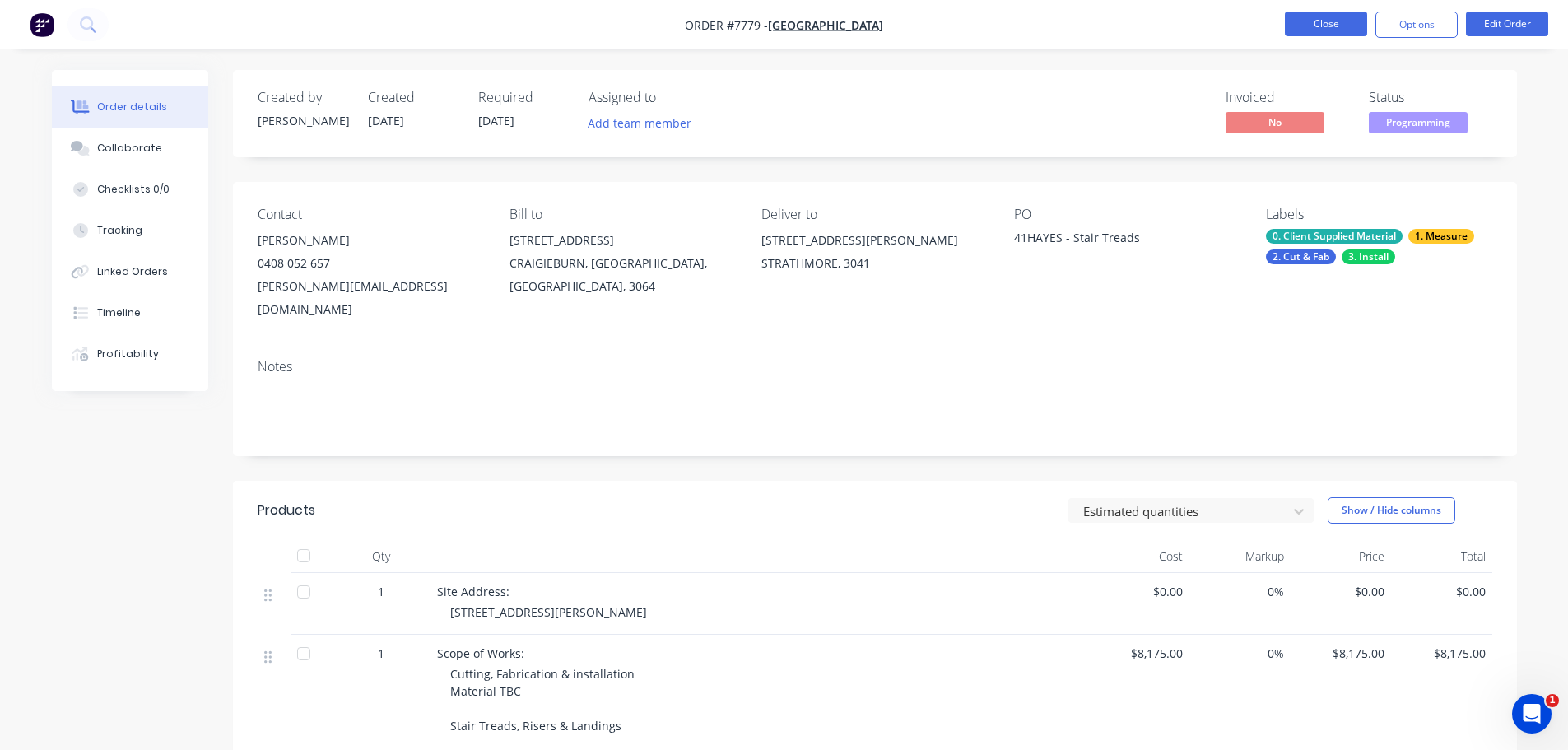
click at [1329, 18] on button "Close" at bounding box center [1326, 24] width 82 height 25
